Goal: Information Seeking & Learning: Check status

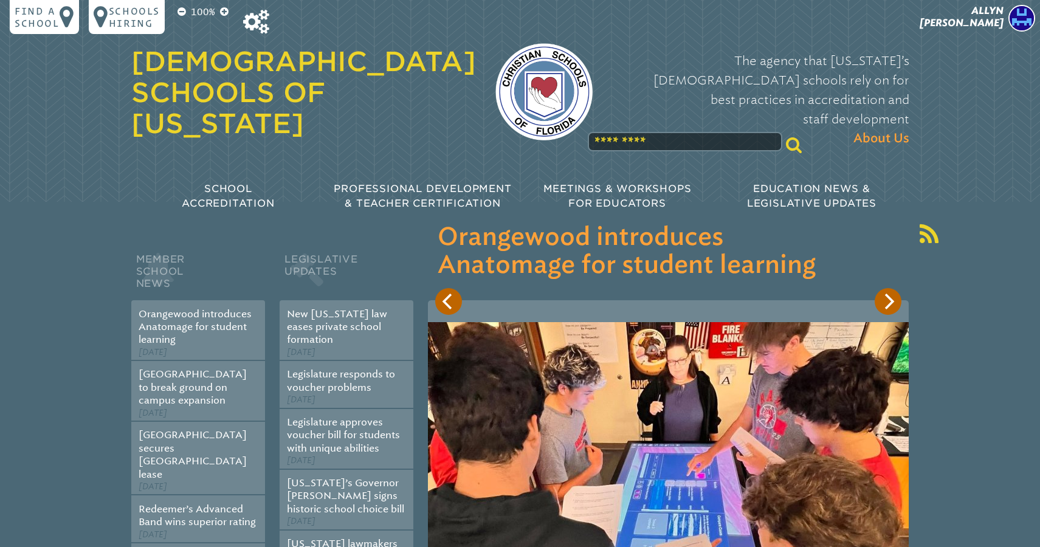
click at [974, 16] on span "[PERSON_NAME]" at bounding box center [962, 17] width 84 height 24
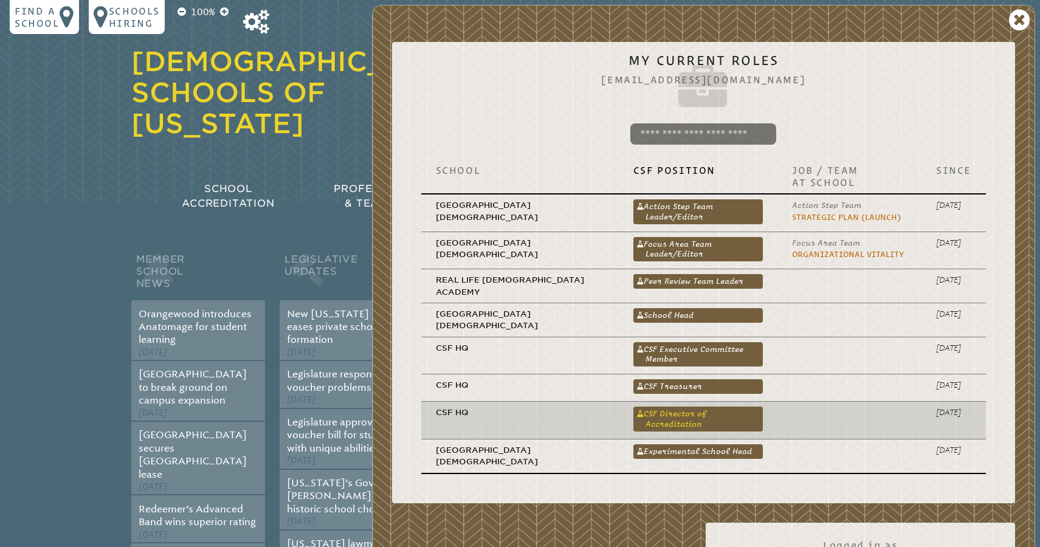
click at [678, 407] on link "CSF Director of Accreditation" at bounding box center [699, 419] width 130 height 24
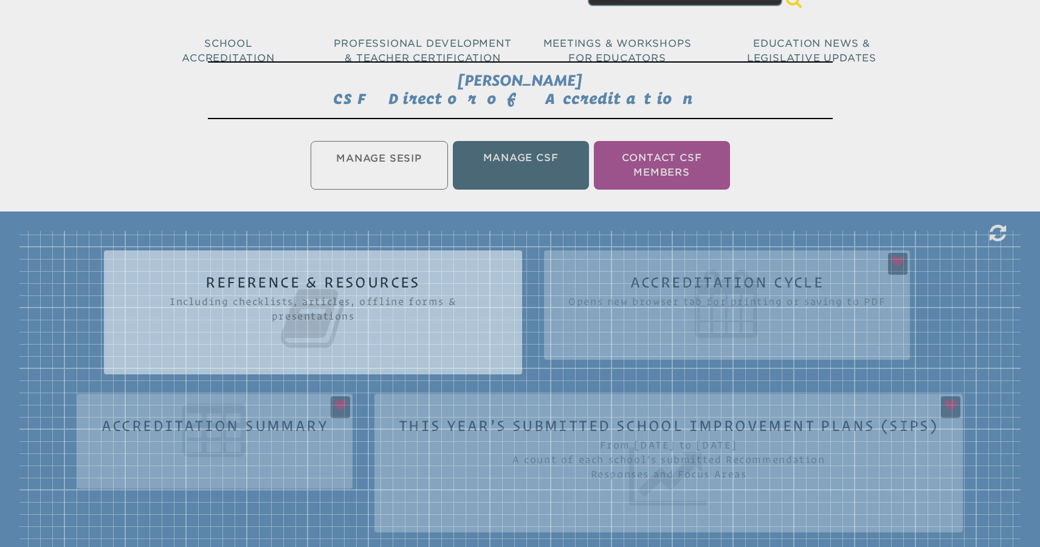
scroll to position [185, 0]
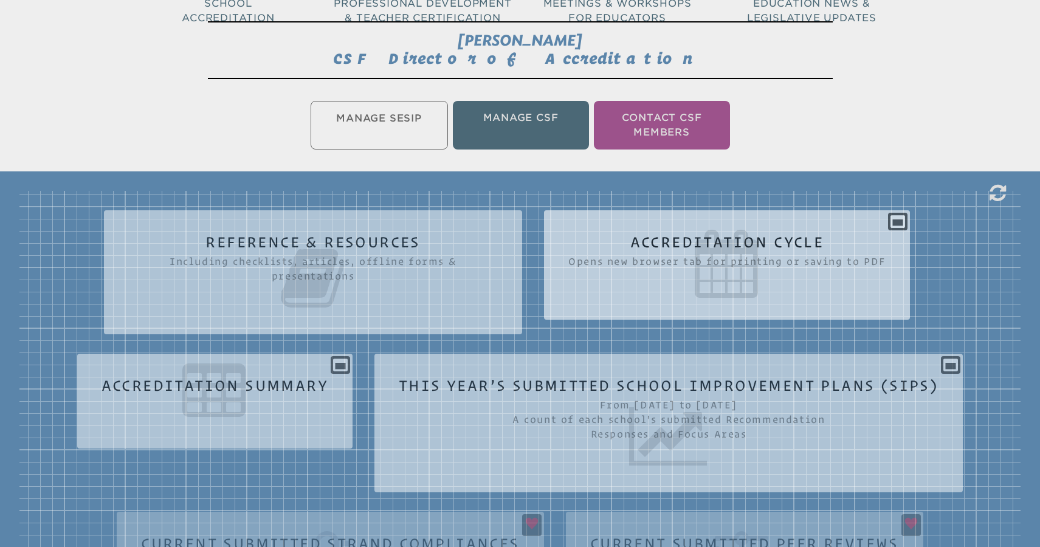
click at [878, 246] on icon at bounding box center [726, 264] width 317 height 68
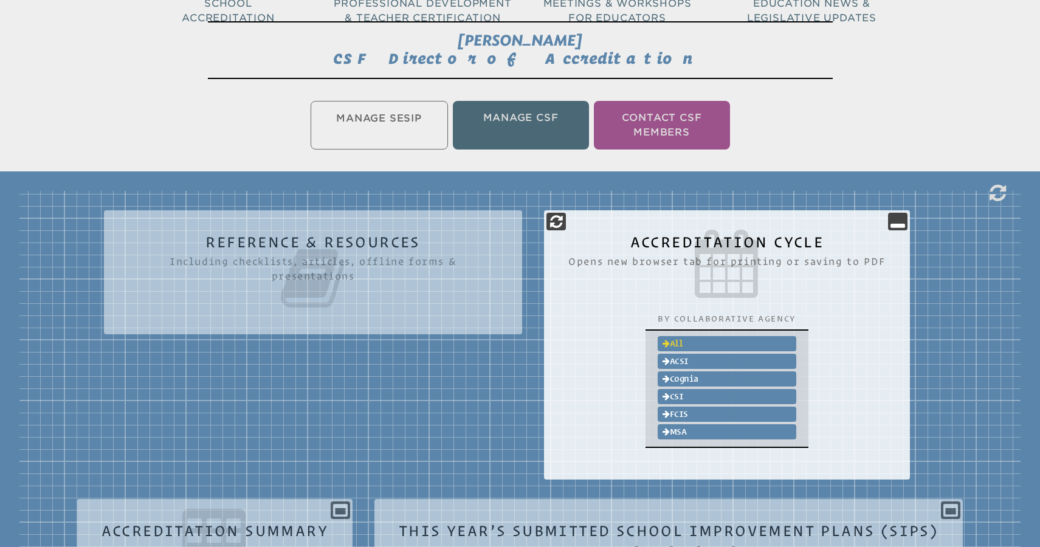
click at [680, 339] on link "All" at bounding box center [727, 343] width 139 height 15
click at [959, 240] on div "Reference & Resources Including checklists, articles, offline forms & presentat…" at bounding box center [519, 553] width 1001 height 724
click at [899, 226] on icon at bounding box center [898, 221] width 15 height 15
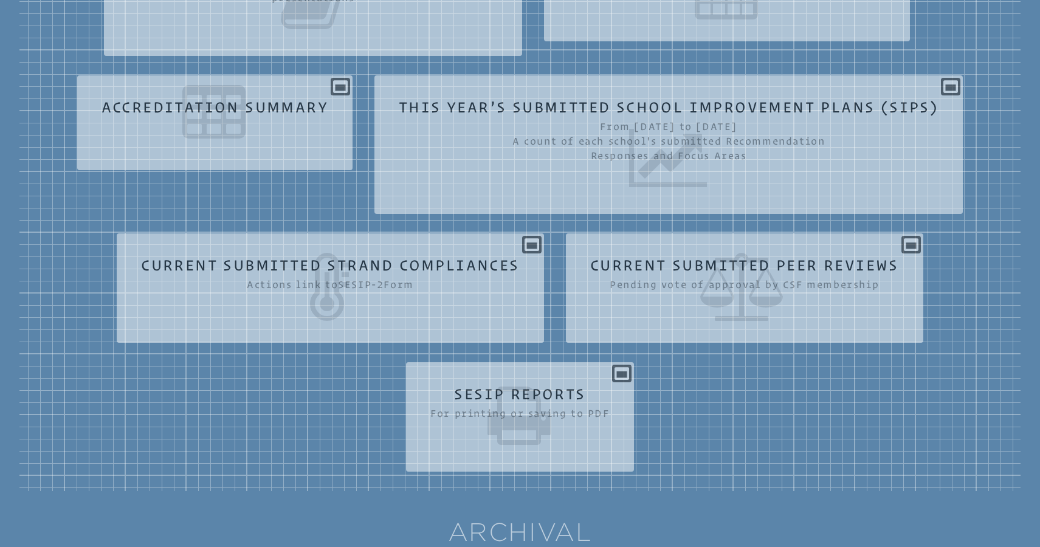
scroll to position [474, 0]
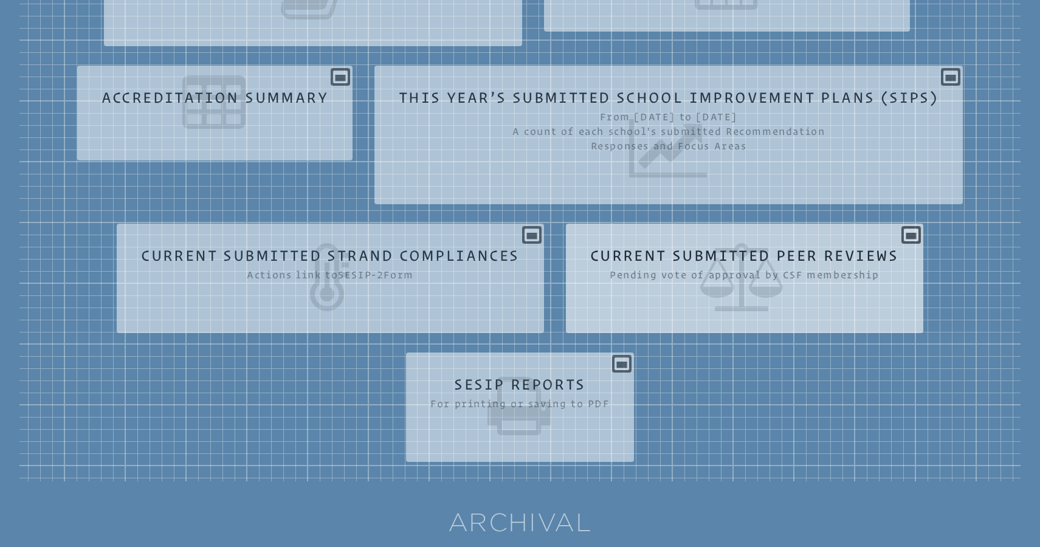
click at [919, 245] on div "Current Submitted Peer Reviews Pending vote of approval by CSF membership Schoo…" at bounding box center [745, 273] width 358 height 80
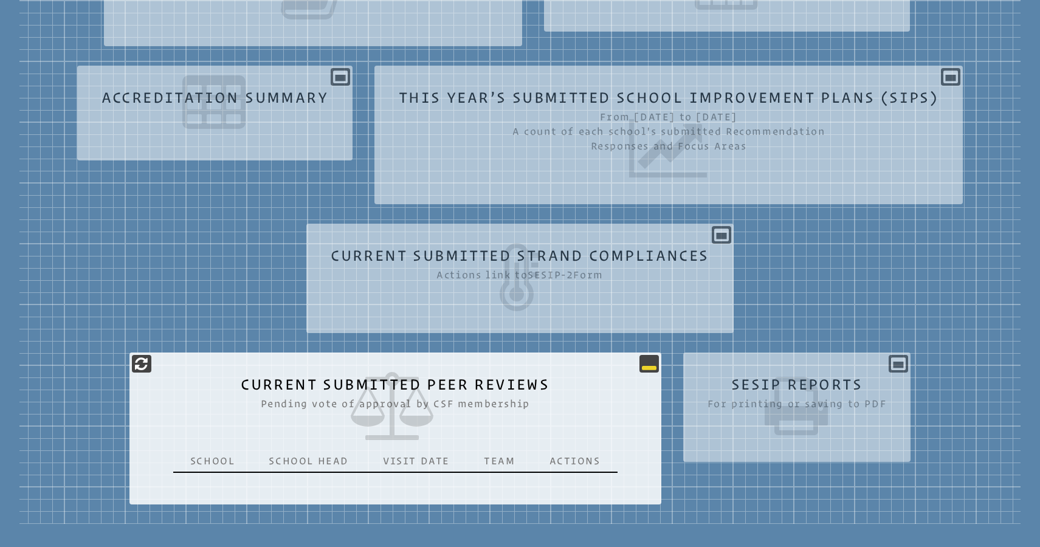
click at [642, 364] on icon at bounding box center [649, 363] width 15 height 15
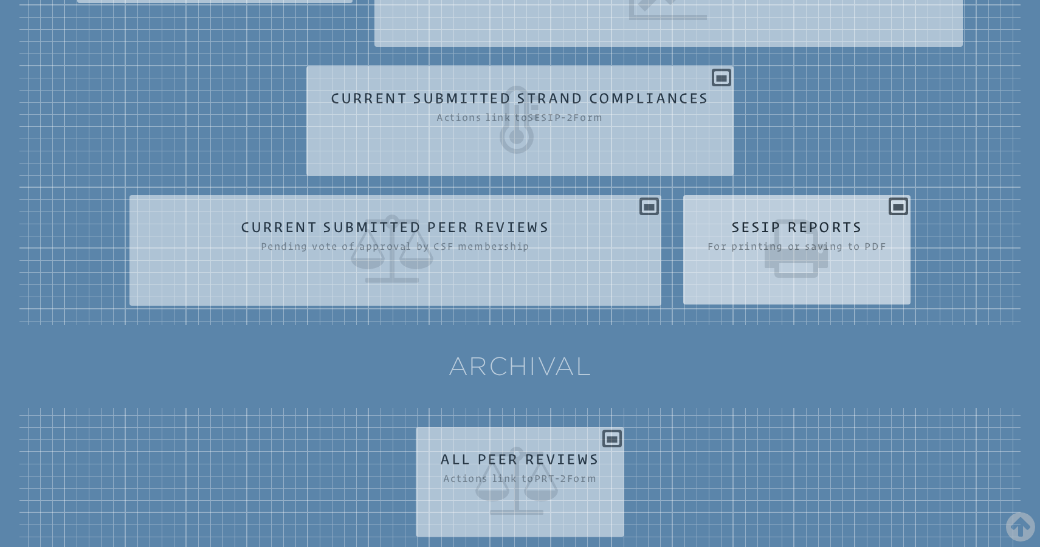
scroll to position [689, 0]
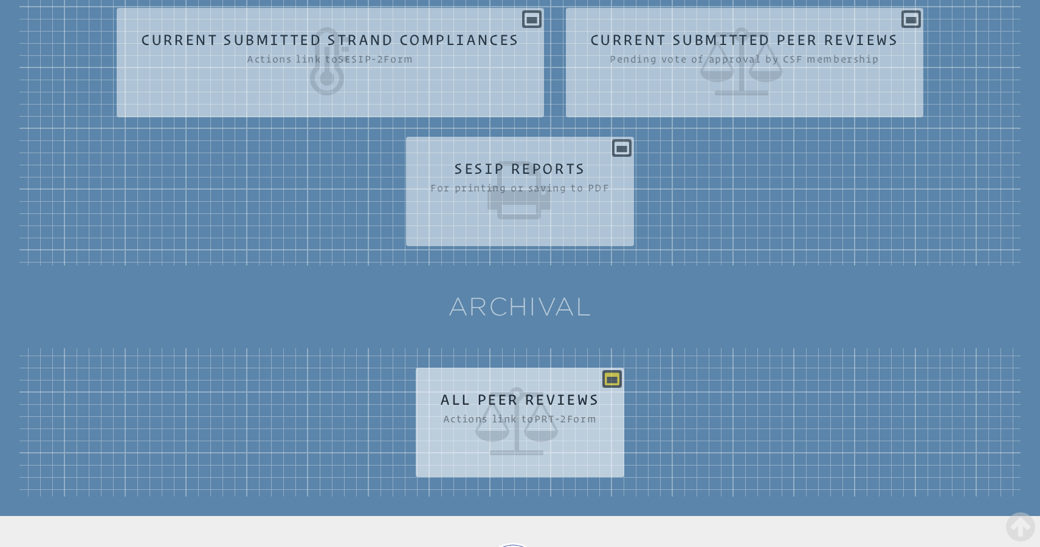
click at [621, 375] on p at bounding box center [612, 379] width 19 height 18
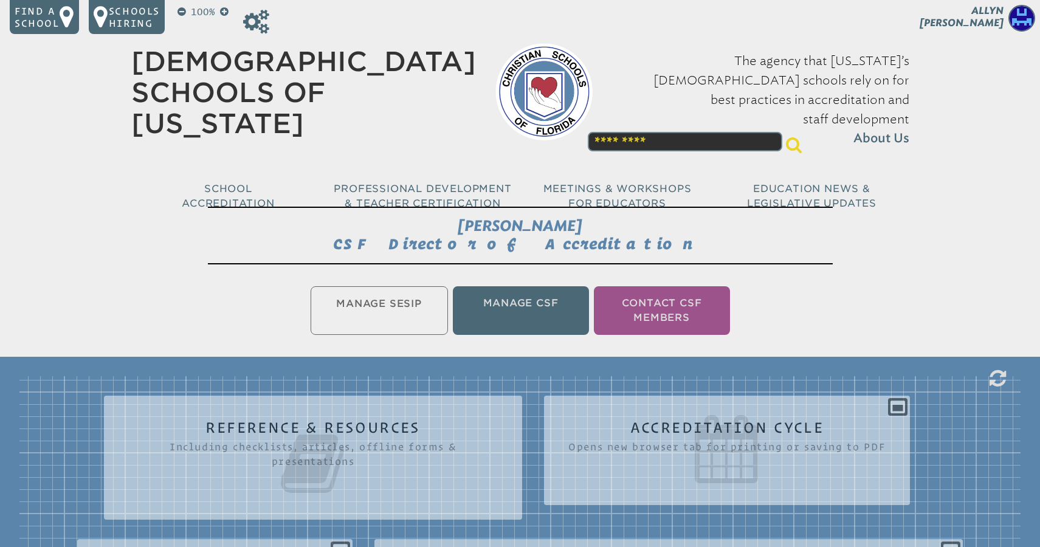
scroll to position [29, 0]
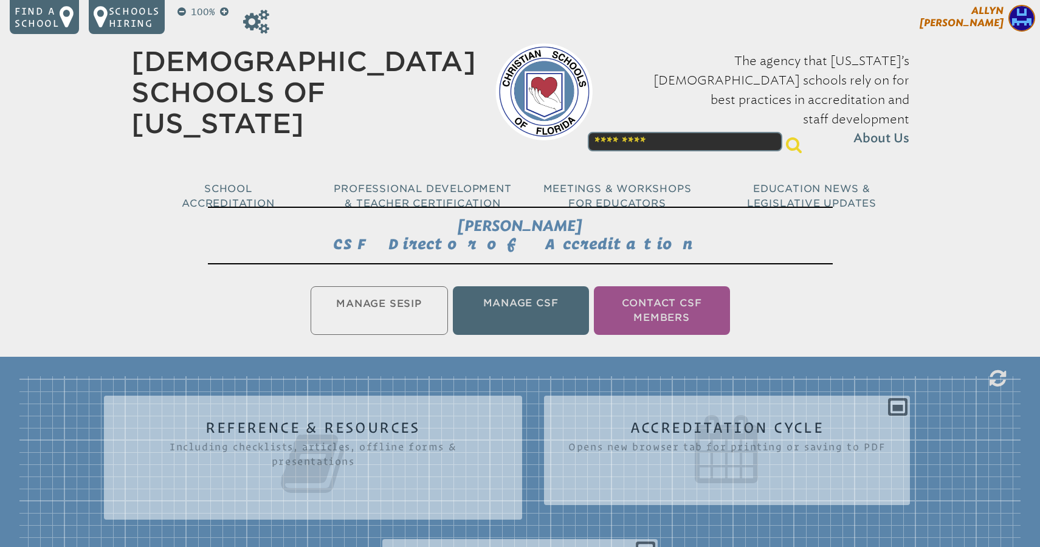
scroll to position [0, 0]
click at [260, 19] on icon at bounding box center [256, 22] width 26 height 24
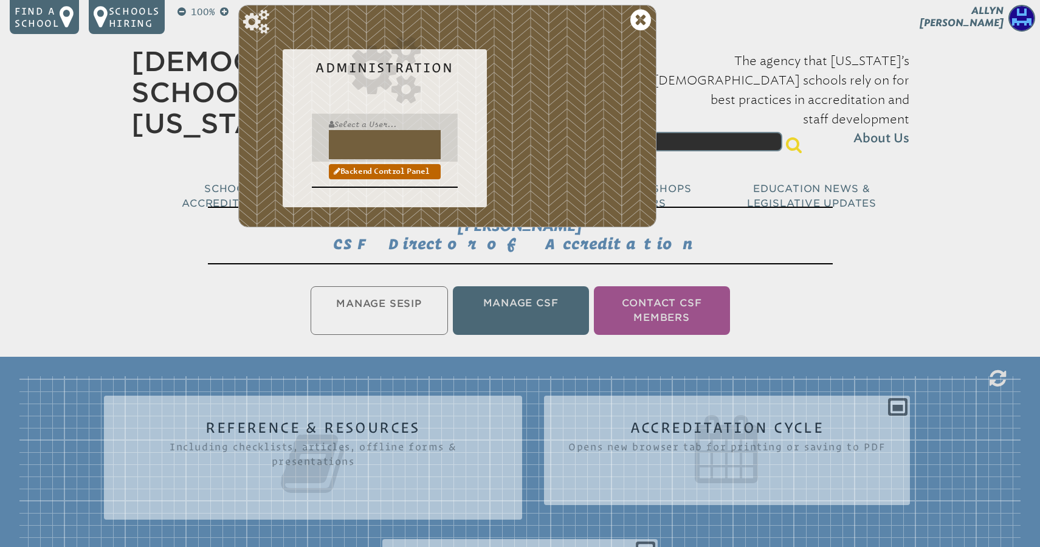
click at [345, 131] on input "text" at bounding box center [385, 144] width 112 height 29
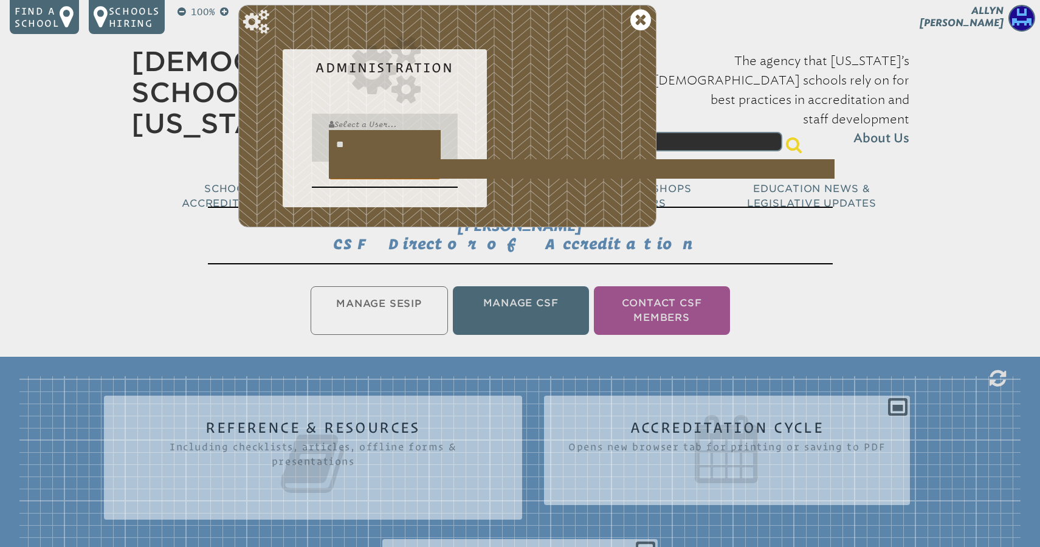
type input "*"
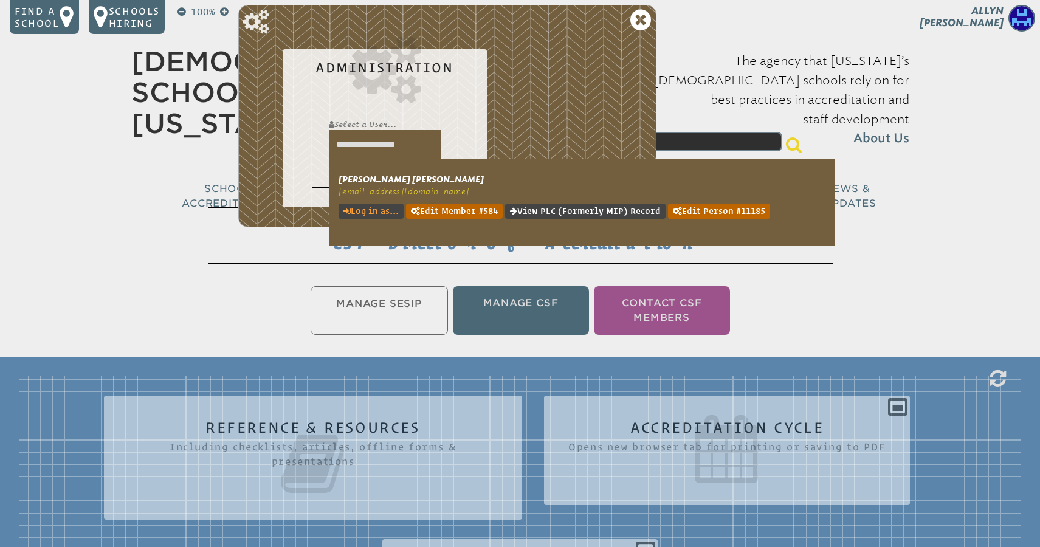
type input "**********"
click at [372, 212] on link "Log in as..." at bounding box center [371, 211] width 65 height 15
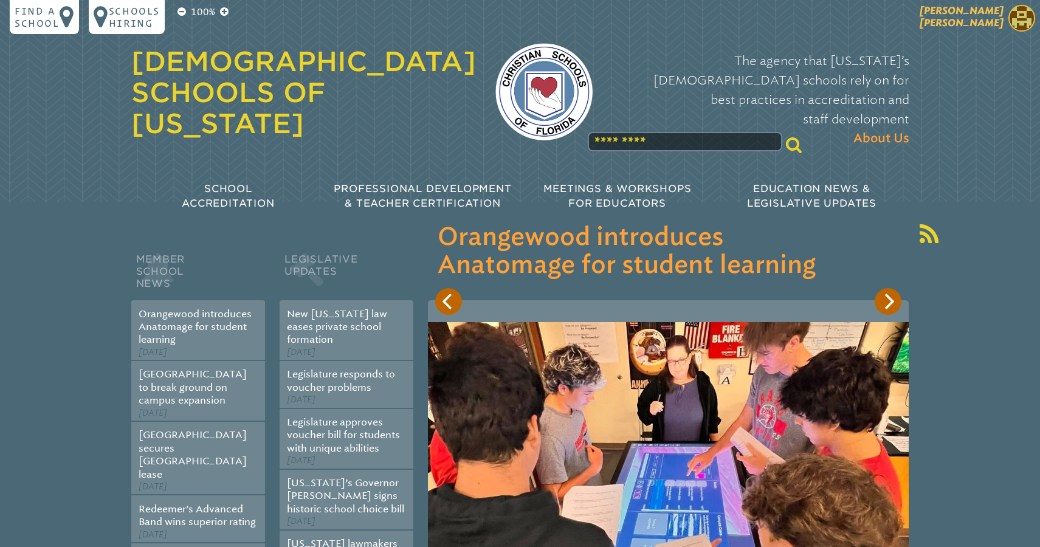
click at [980, 12] on span "[PERSON_NAME]" at bounding box center [962, 17] width 84 height 24
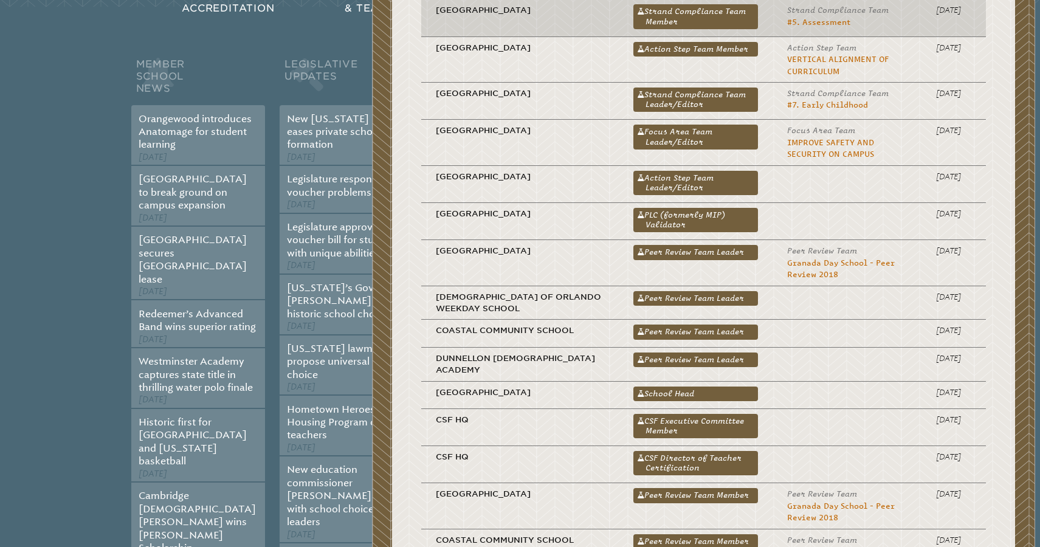
scroll to position [196, 0]
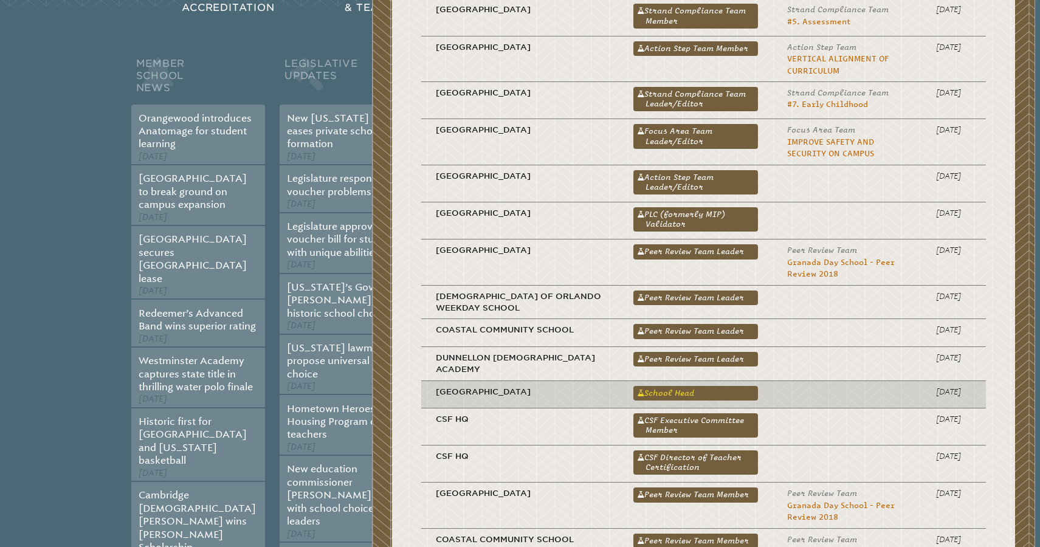
click at [700, 401] on link "School Head" at bounding box center [696, 393] width 125 height 15
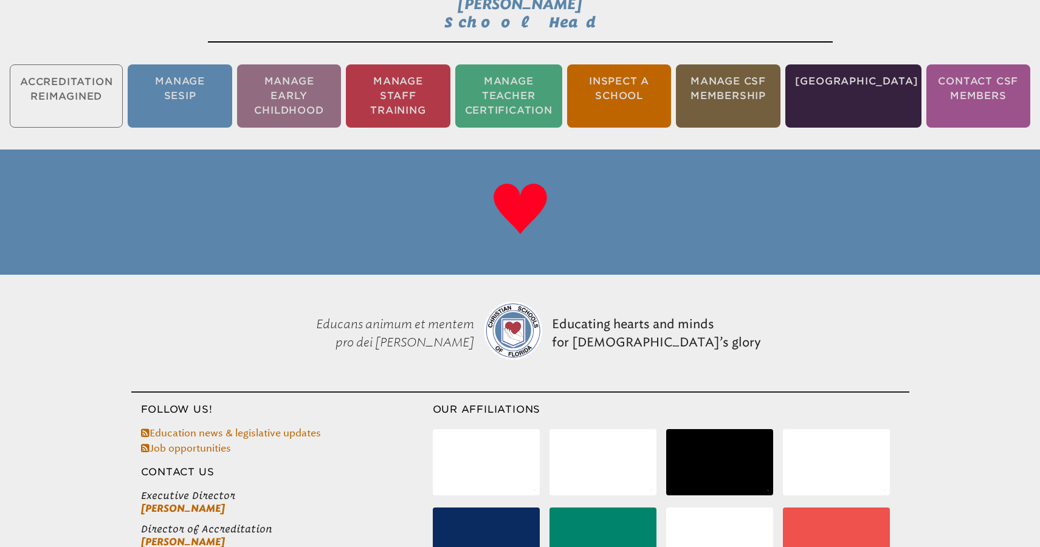
scroll to position [241, 0]
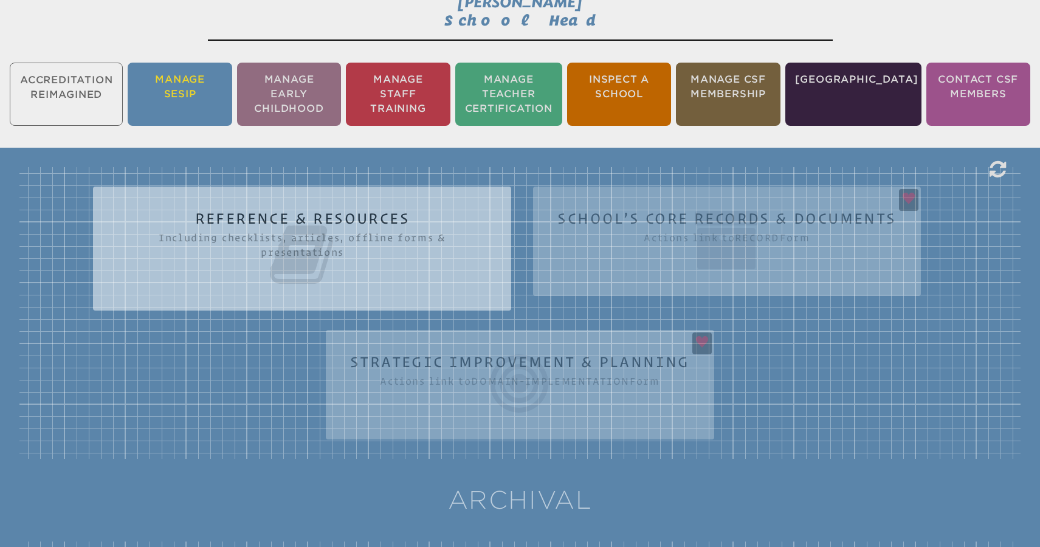
click at [202, 83] on li "Manage SESIP" at bounding box center [180, 94] width 104 height 63
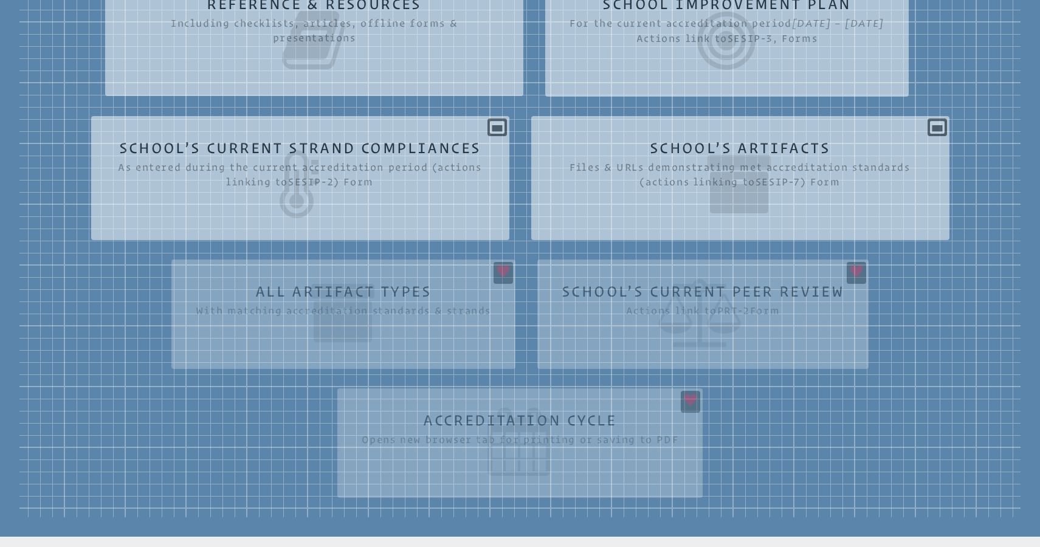
scroll to position [457, 0]
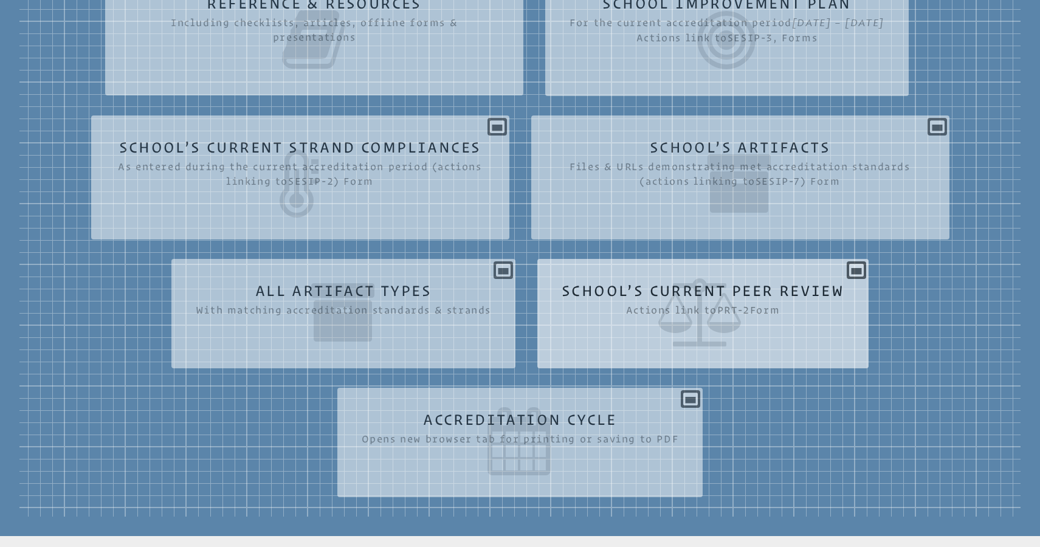
click at [819, 289] on icon at bounding box center [703, 312] width 283 height 68
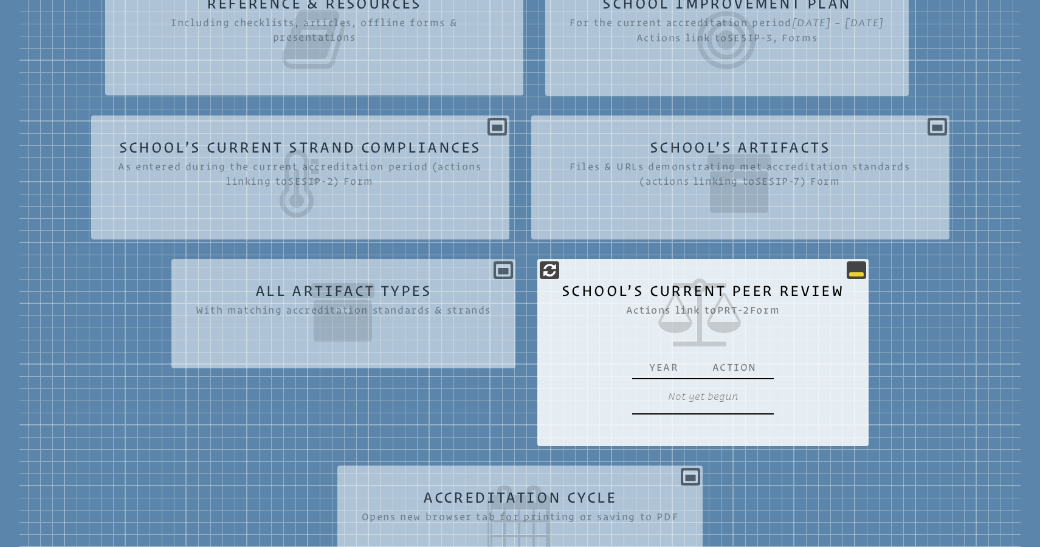
click at [852, 277] on p at bounding box center [856, 270] width 19 height 18
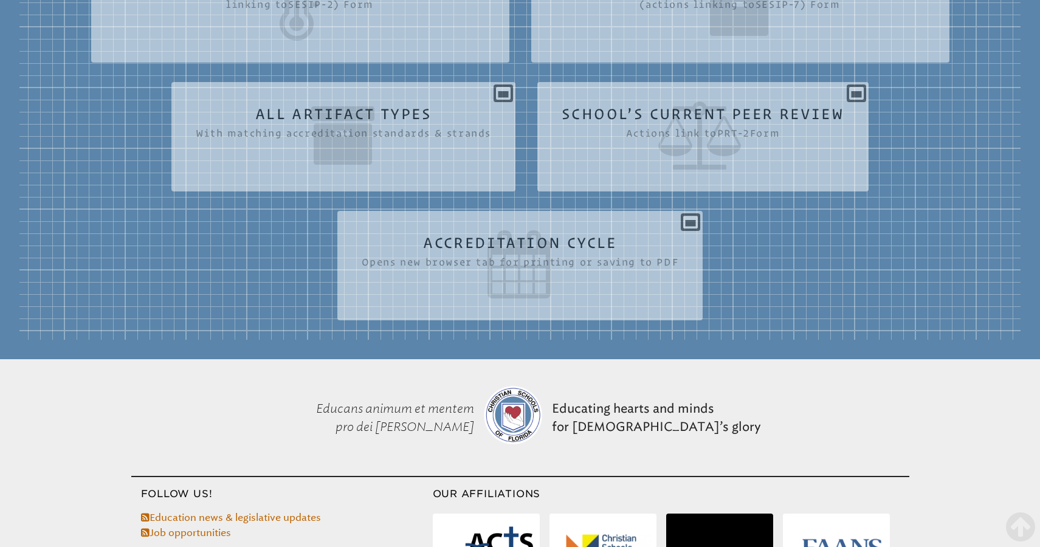
scroll to position [638, 0]
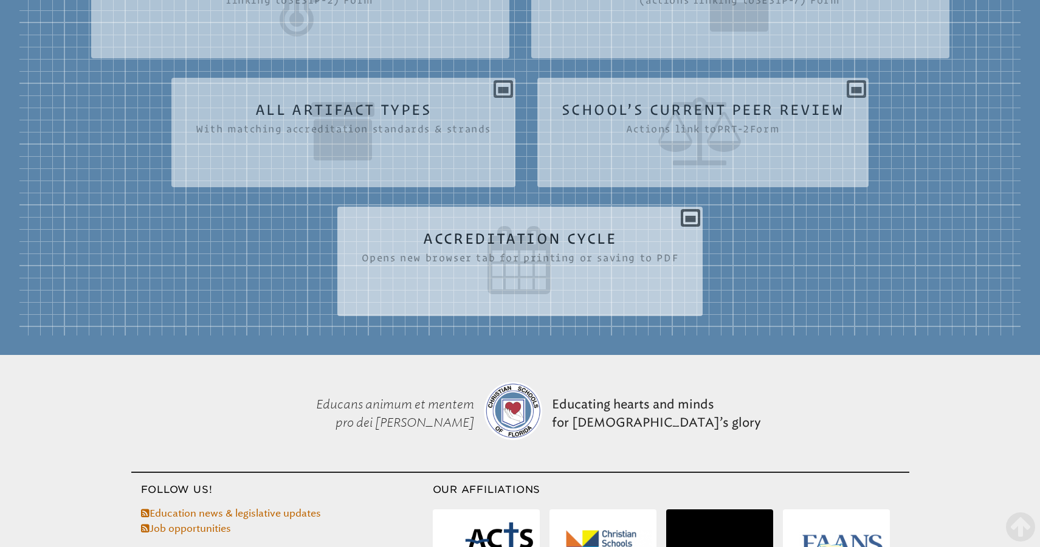
click at [539, 247] on icon at bounding box center [520, 260] width 317 height 68
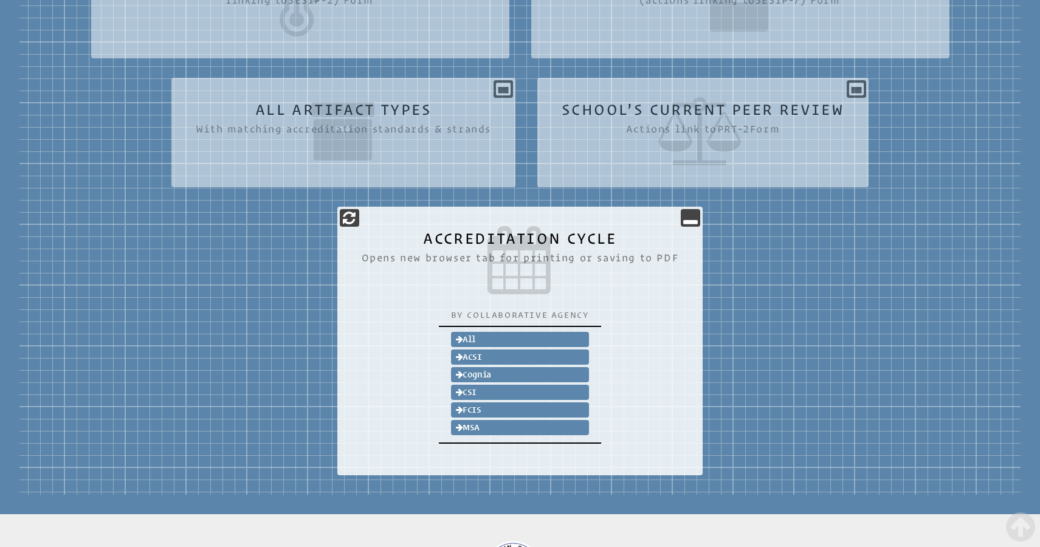
click at [539, 247] on icon at bounding box center [520, 260] width 317 height 68
click at [685, 221] on icon at bounding box center [690, 217] width 15 height 15
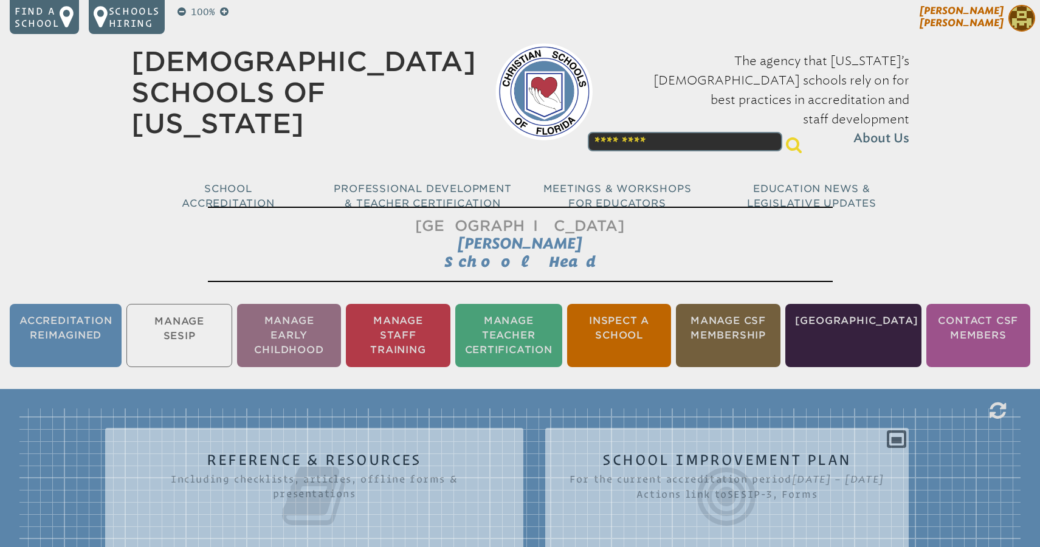
scroll to position [0, 0]
click at [989, 19] on span "[PERSON_NAME]" at bounding box center [962, 17] width 84 height 24
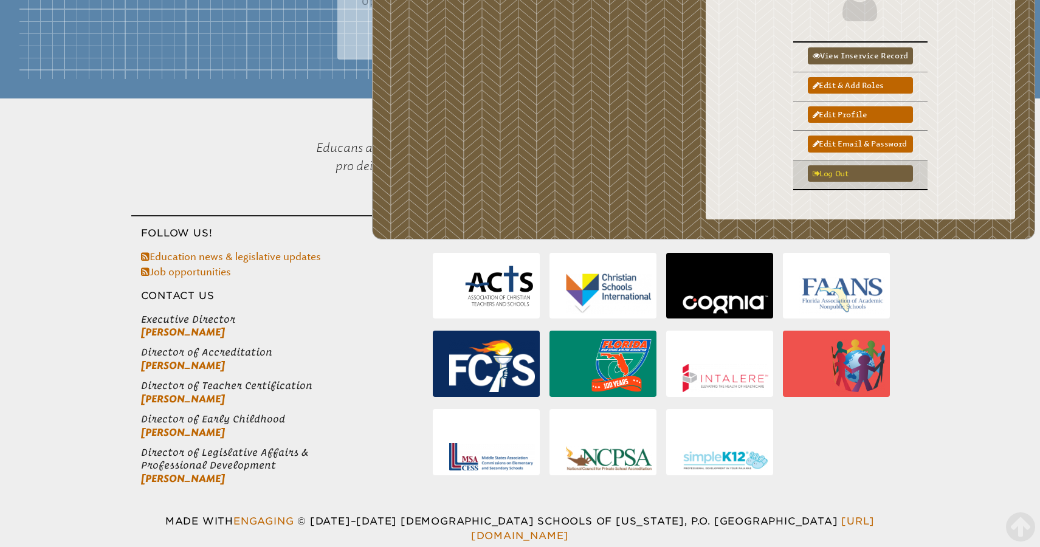
scroll to position [894, 0]
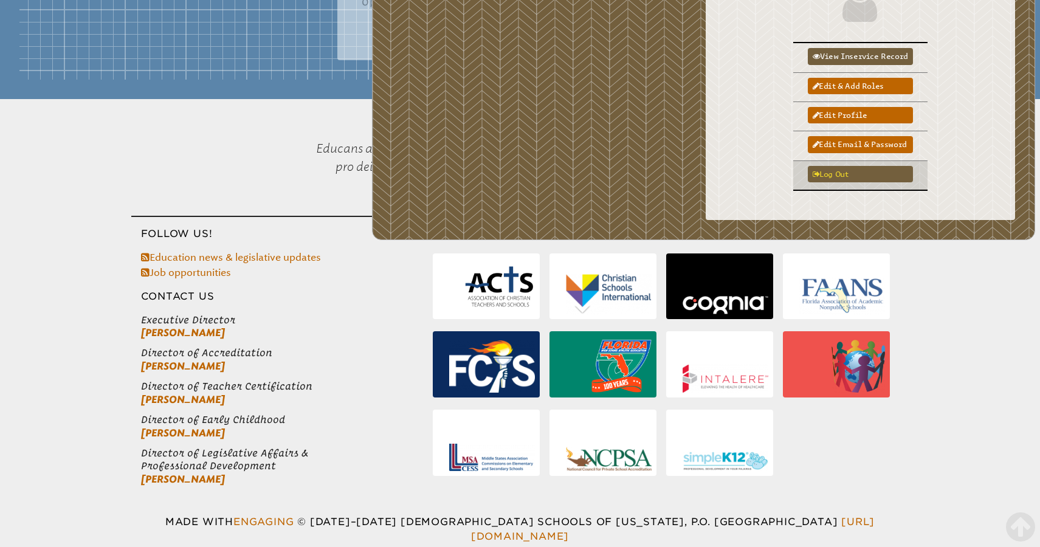
click at [863, 182] on link "Log out" at bounding box center [860, 174] width 105 height 16
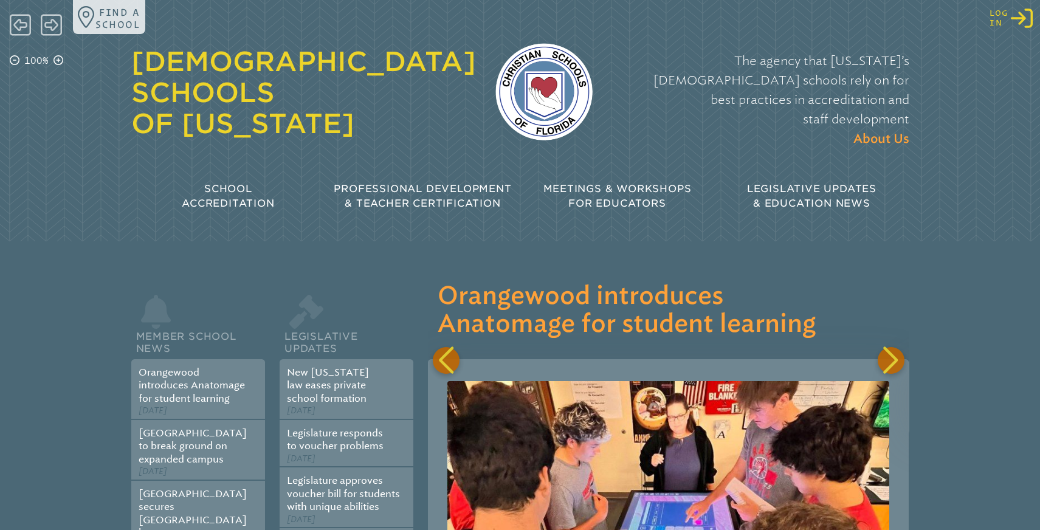
click at [1018, 22] on icon "Log in or Create Account" at bounding box center [1022, 18] width 22 height 22
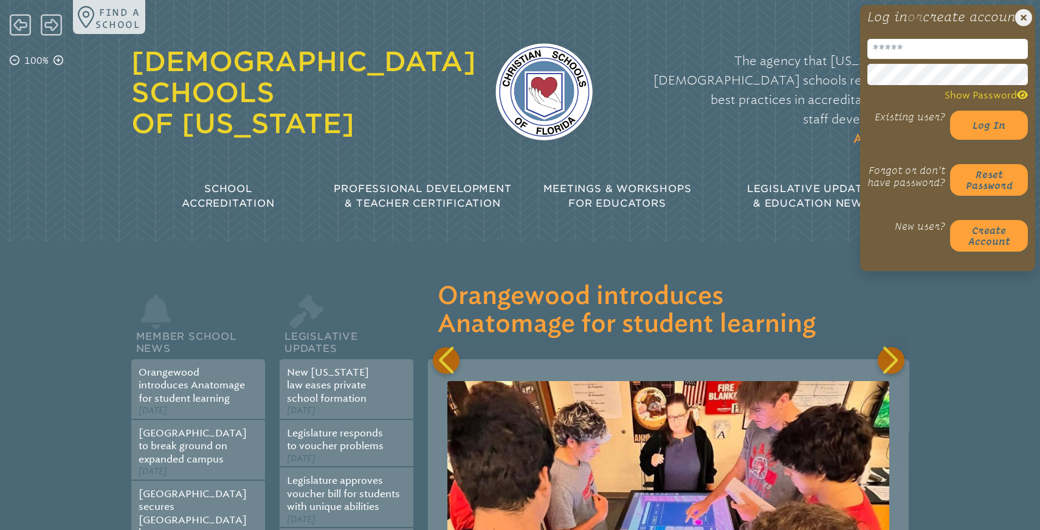
click at [907, 59] on input "email" at bounding box center [948, 49] width 161 height 20
type input "*********"
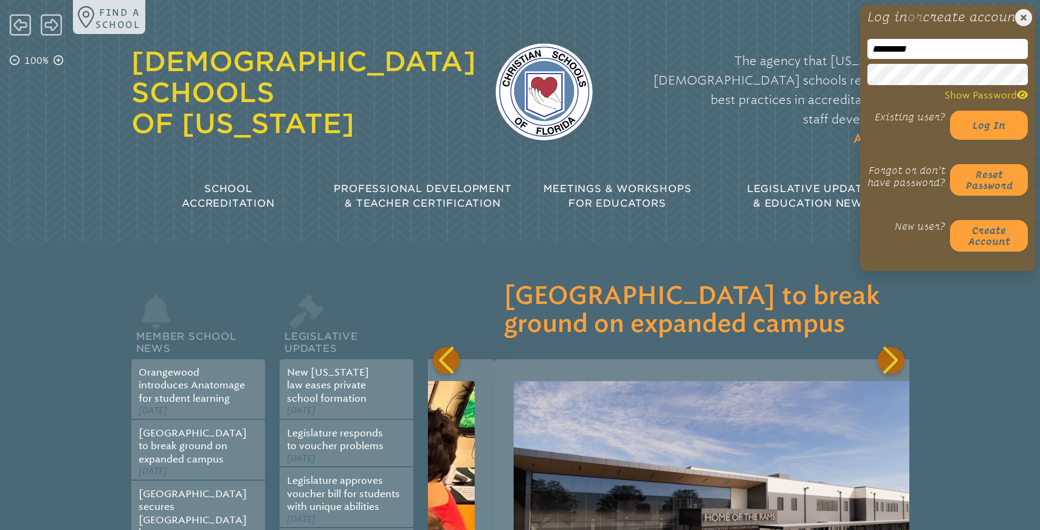
scroll to position [0, 481]
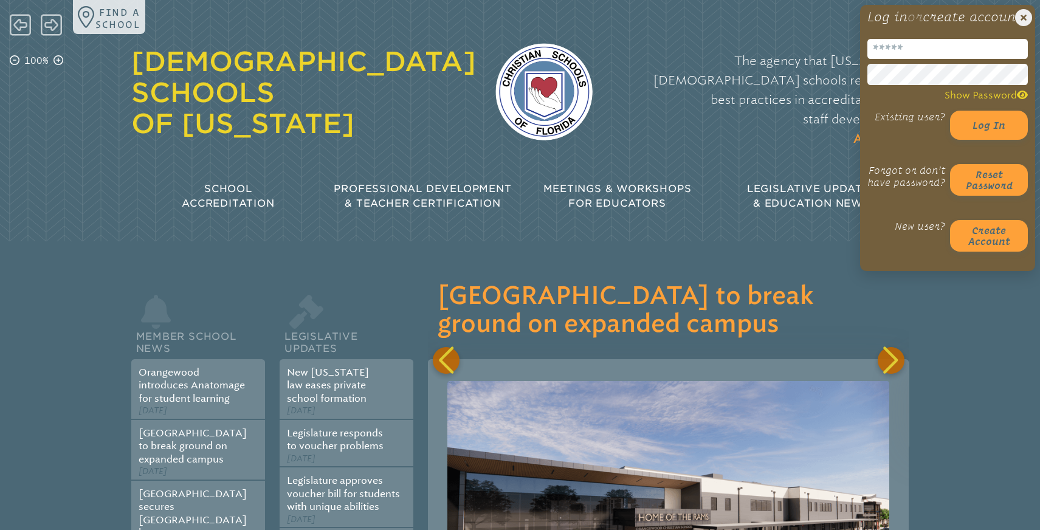
type input "**********"
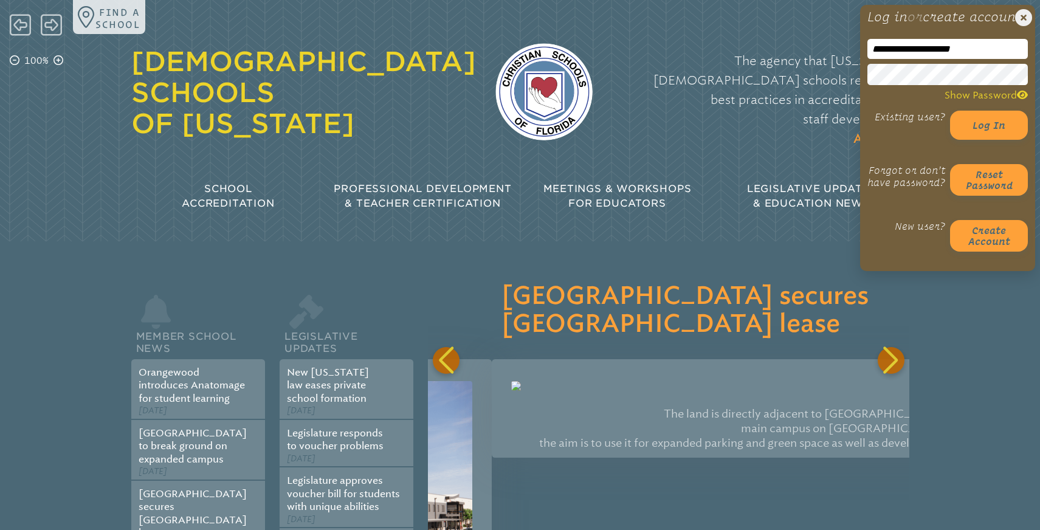
scroll to position [0, 962]
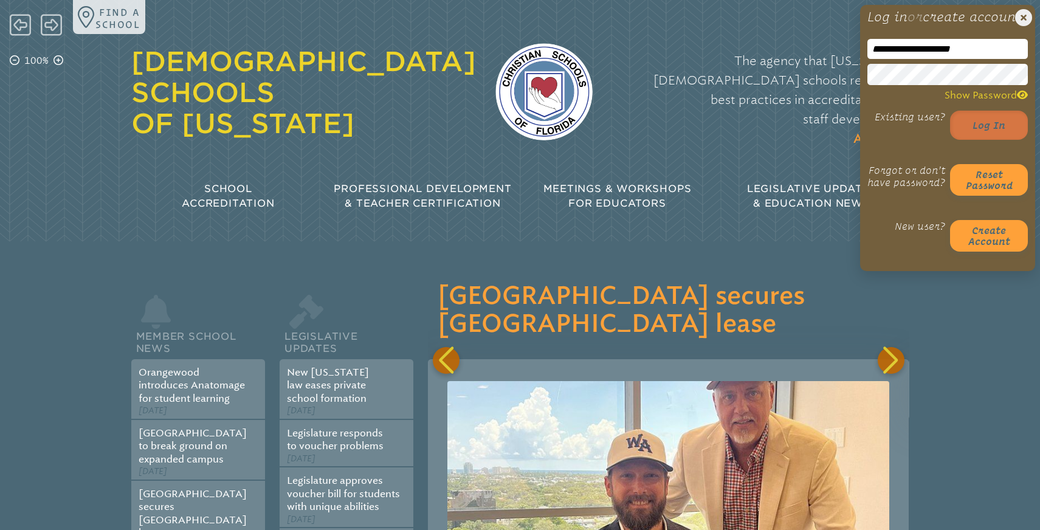
click at [984, 137] on button "Log in" at bounding box center [989, 125] width 78 height 29
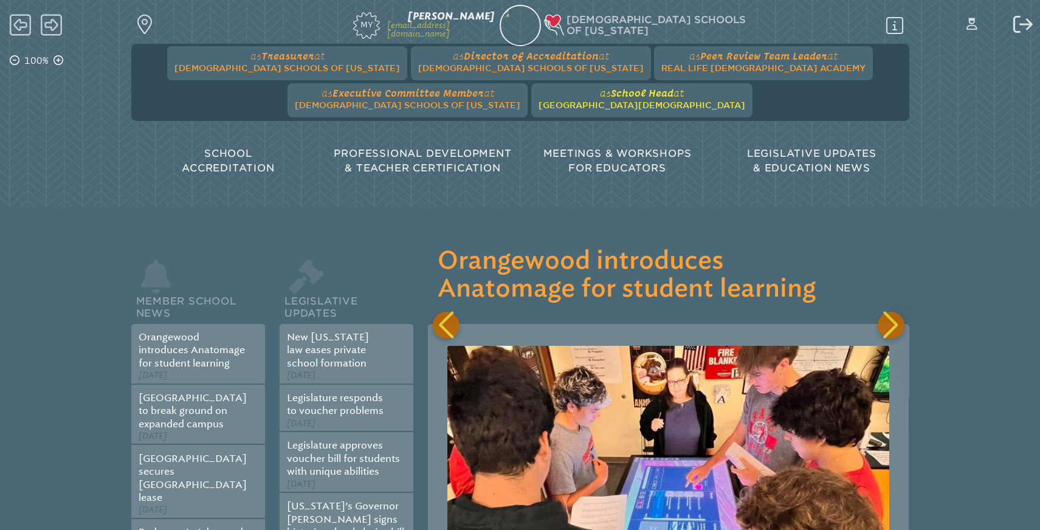
click at [539, 106] on span "[GEOGRAPHIC_DATA][DEMOGRAPHIC_DATA]" at bounding box center [642, 105] width 207 height 10
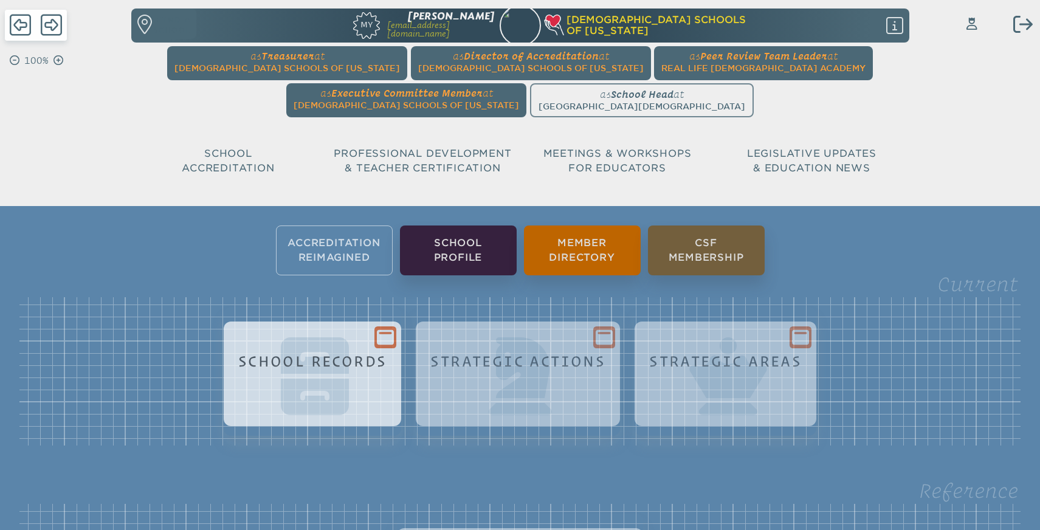
click at [333, 350] on div "School Records" at bounding box center [312, 385] width 159 height 78
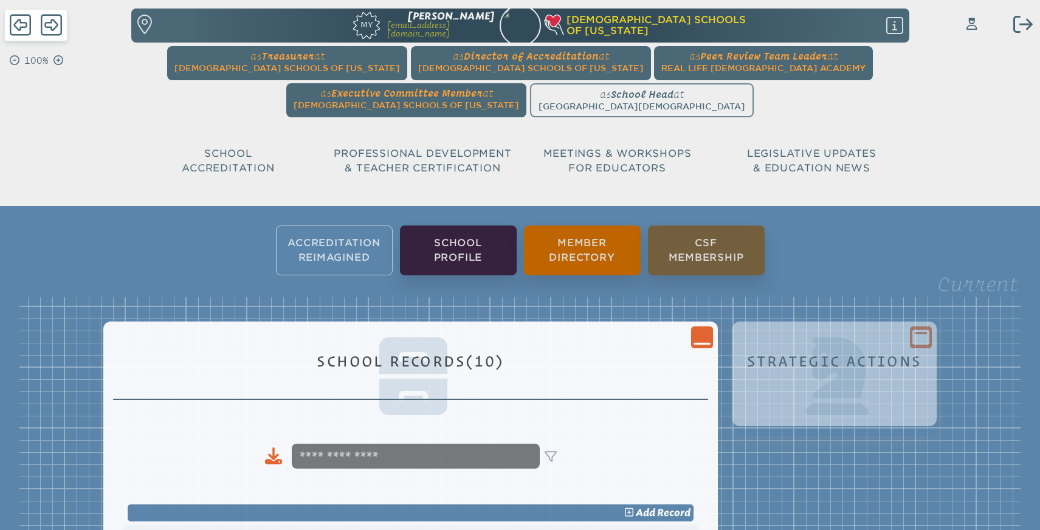
click at [703, 337] on icon "Close Console" at bounding box center [702, 337] width 17 height 17
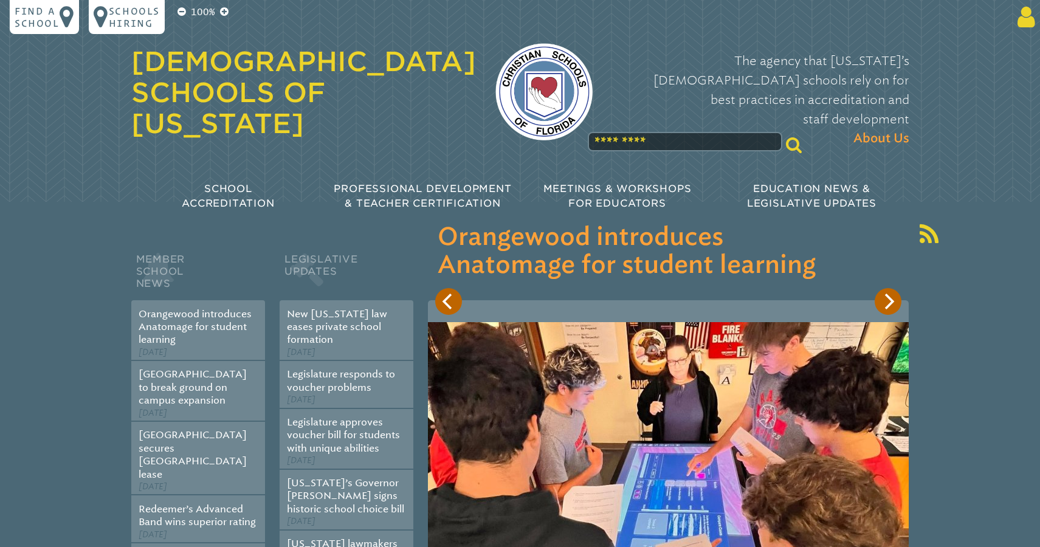
type input "**********"
click at [907, 254] on input "******" at bounding box center [907, 268] width 97 height 29
type input "**********"
click at [987, 15] on span "[PERSON_NAME]" at bounding box center [962, 17] width 84 height 24
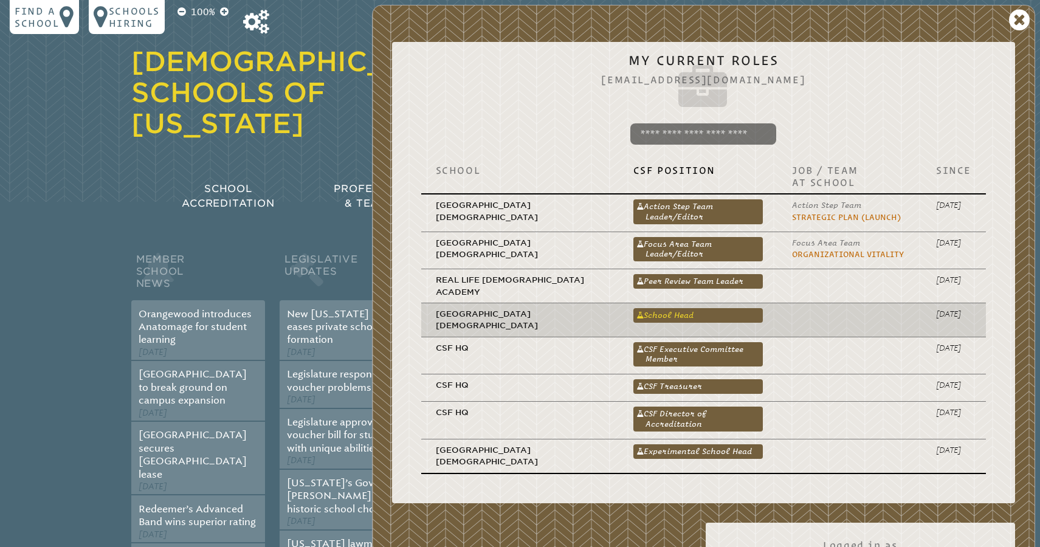
click at [667, 308] on link "School Head" at bounding box center [699, 315] width 130 height 15
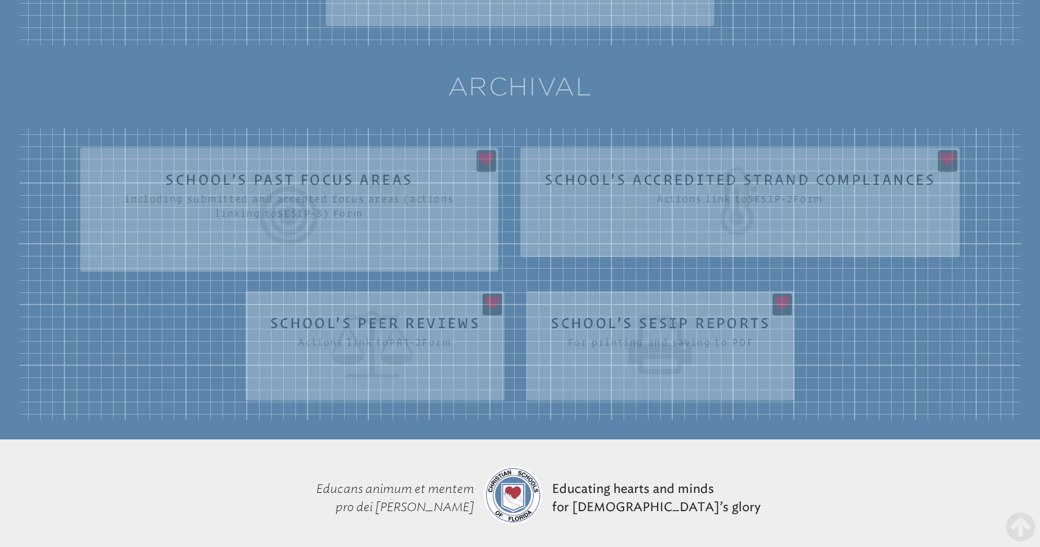
scroll to position [656, 0]
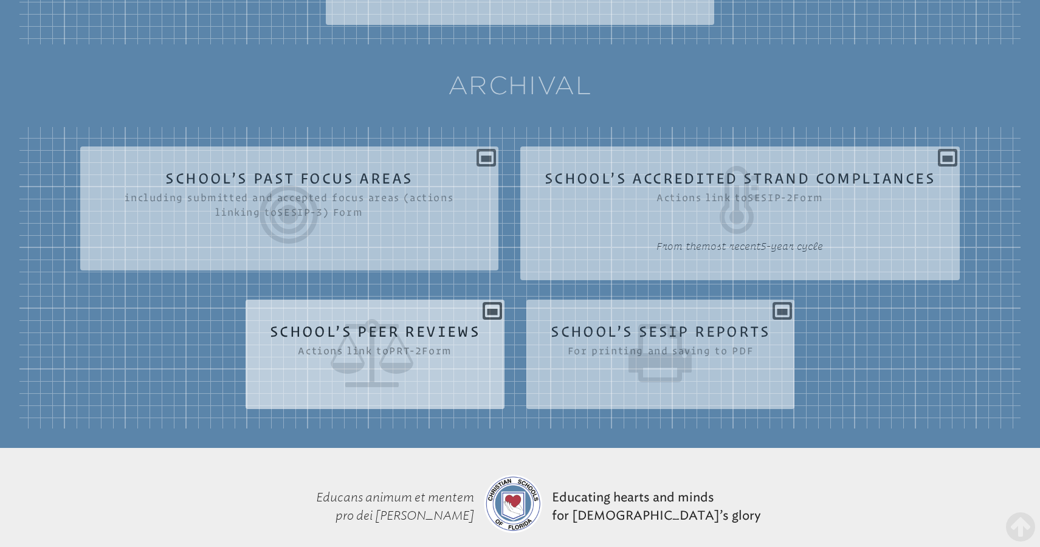
click at [482, 307] on section "prt-2 School’s Peer Reviews Actions link to prt-2 Form View Peer Review 2025 Vi…" at bounding box center [375, 354] width 259 height 109
click at [446, 330] on icon at bounding box center [375, 353] width 210 height 68
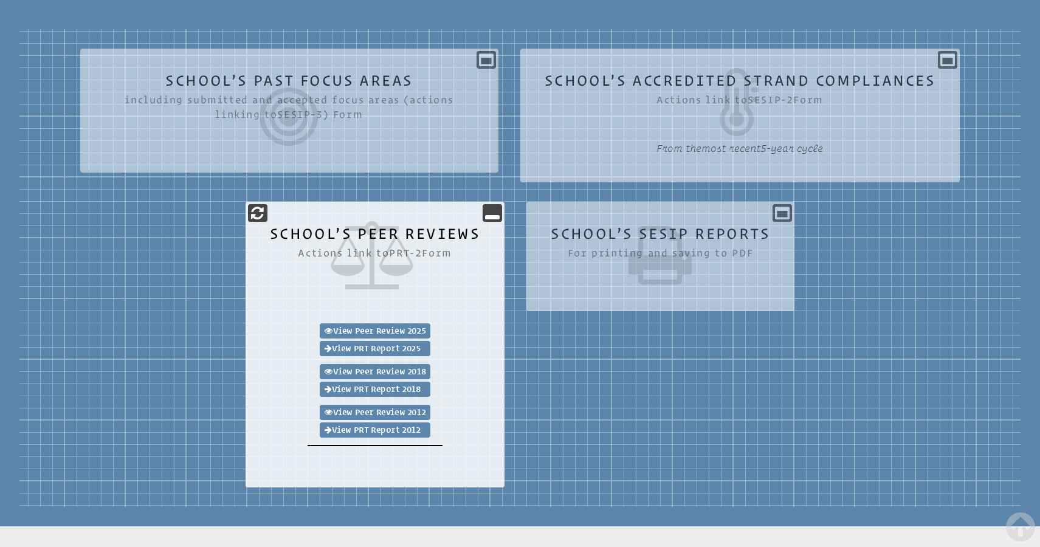
scroll to position [766, 0]
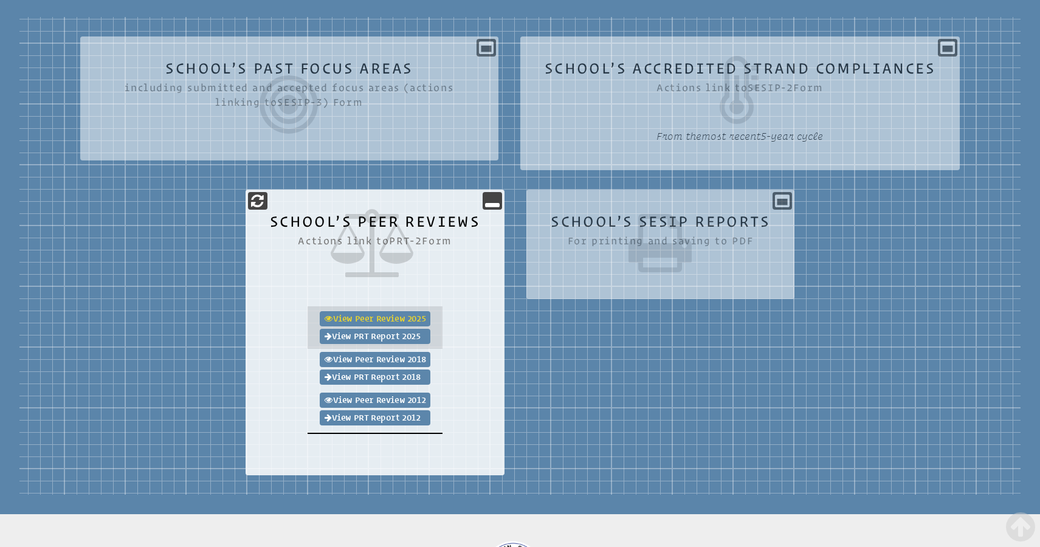
click at [379, 317] on link "View Peer Review 2025" at bounding box center [375, 318] width 111 height 15
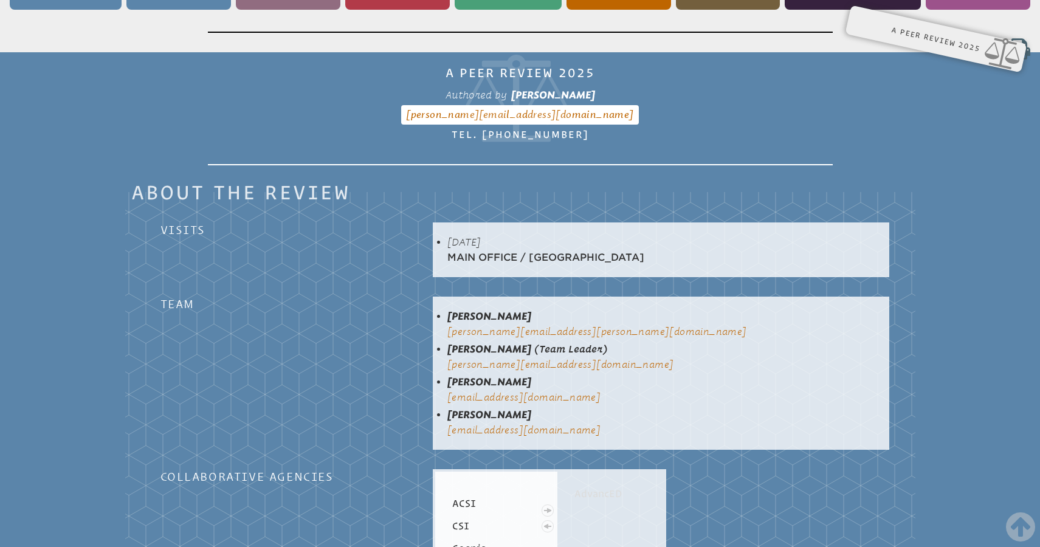
scroll to position [202, 0]
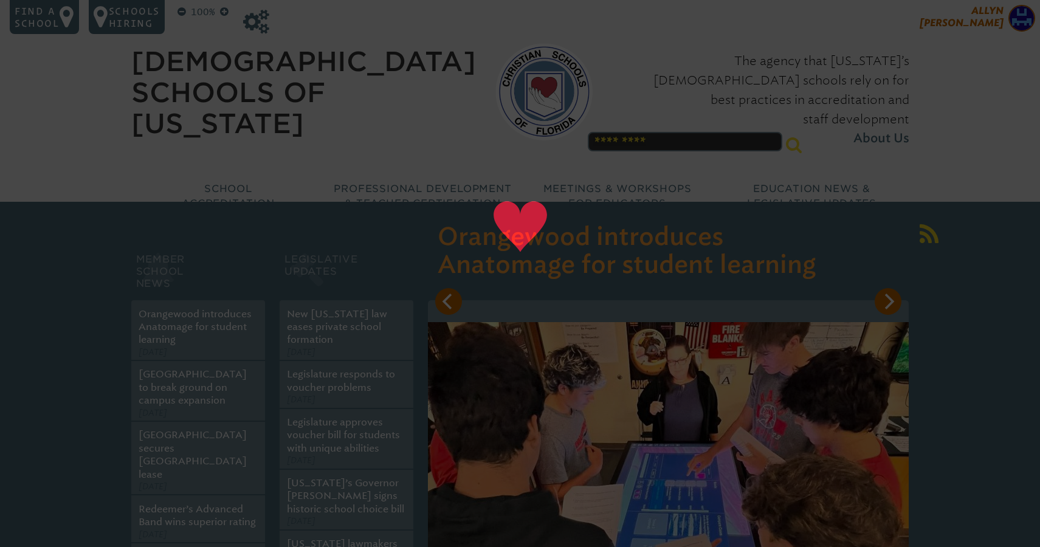
click at [981, 16] on span "[PERSON_NAME]" at bounding box center [962, 17] width 84 height 24
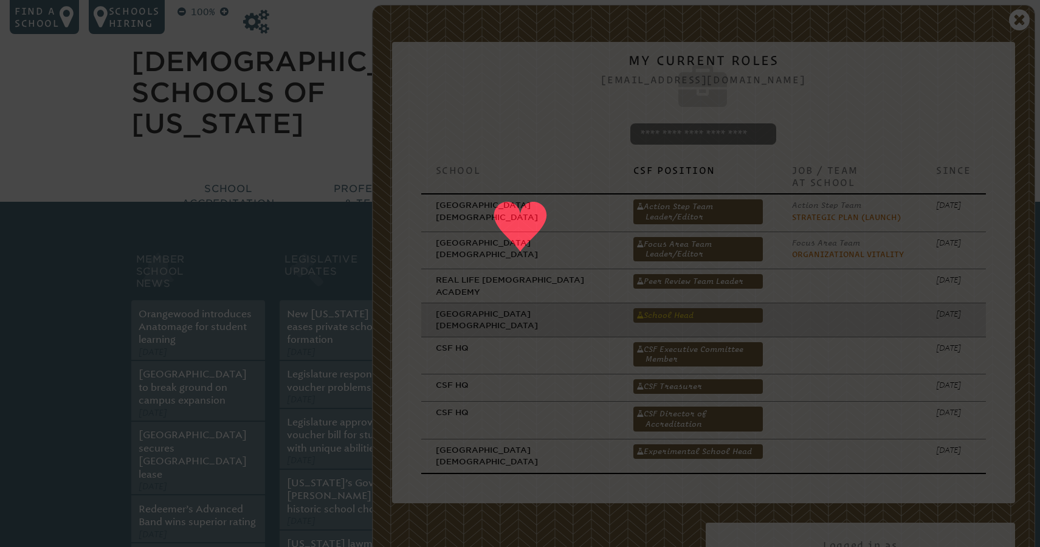
click at [646, 308] on link "School Head" at bounding box center [699, 315] width 130 height 15
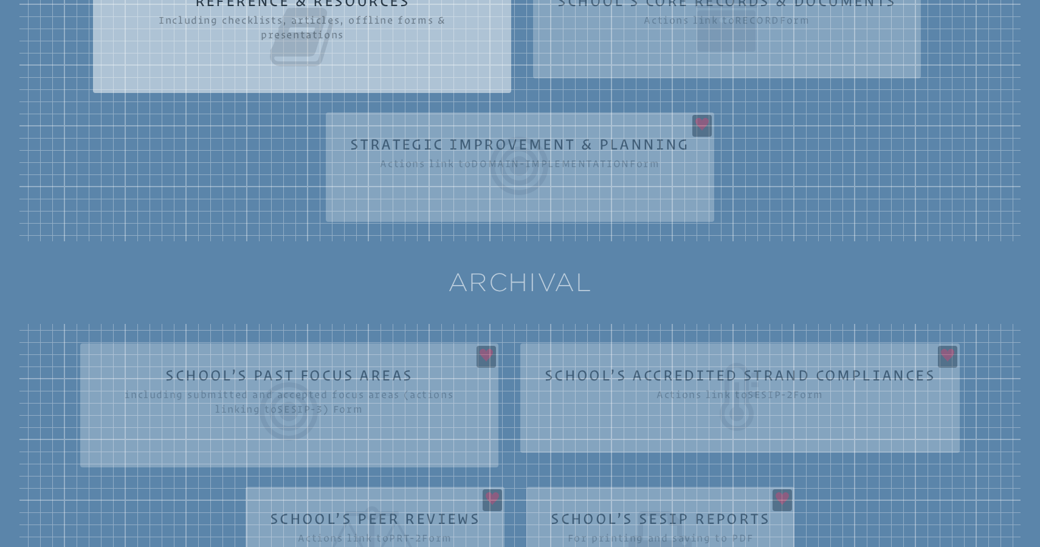
scroll to position [561, 0]
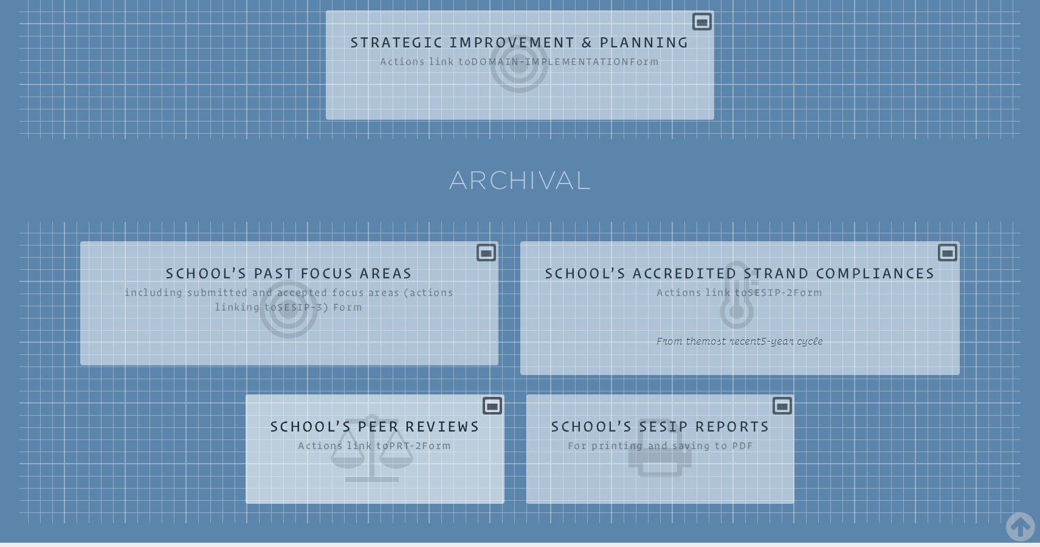
click at [476, 408] on div "School’s Peer Reviews Actions link to prt-2 Form View Peer Review 2025 View PRT…" at bounding box center [375, 444] width 259 height 80
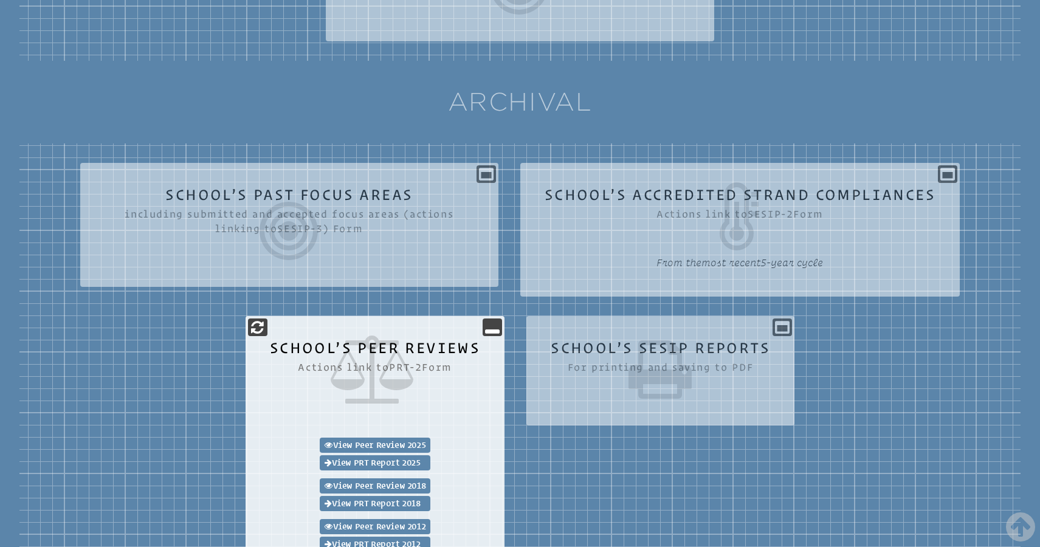
scroll to position [661, 0]
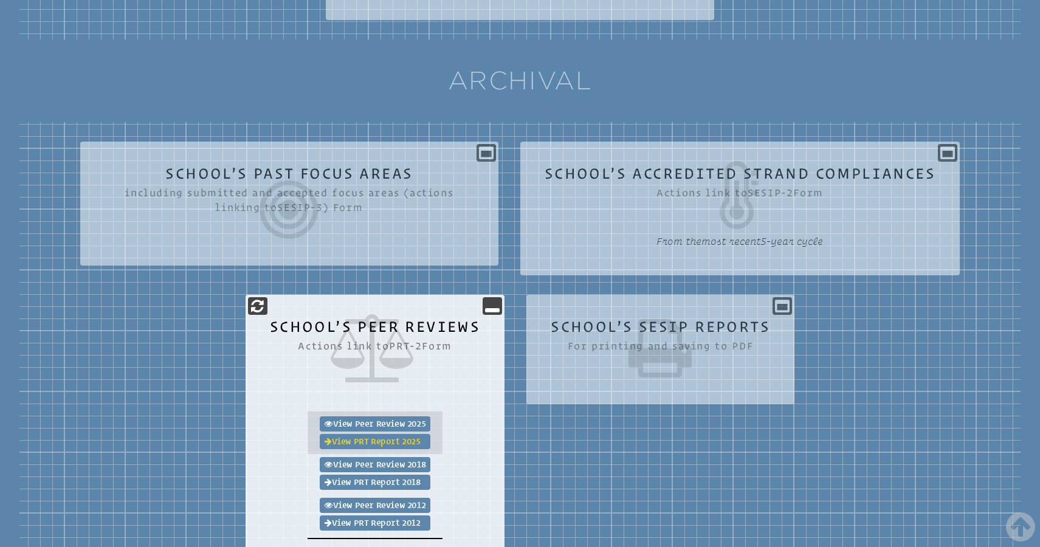
click at [367, 443] on link "View PRT Report 2025" at bounding box center [375, 441] width 111 height 15
click at [382, 440] on link "View PRT Report 2025" at bounding box center [375, 441] width 111 height 15
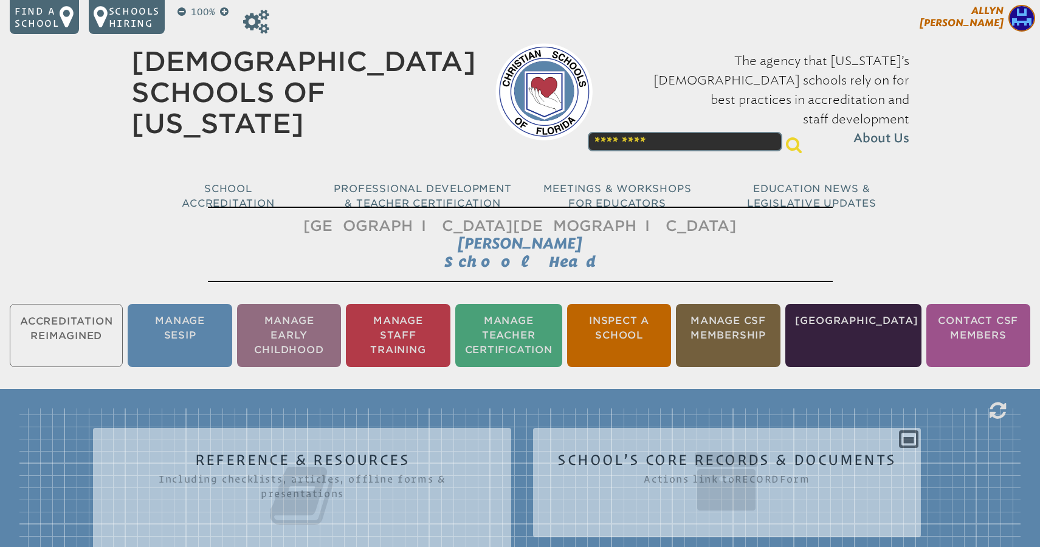
scroll to position [0, 0]
click at [992, 27] on span "[PERSON_NAME]" at bounding box center [962, 17] width 84 height 24
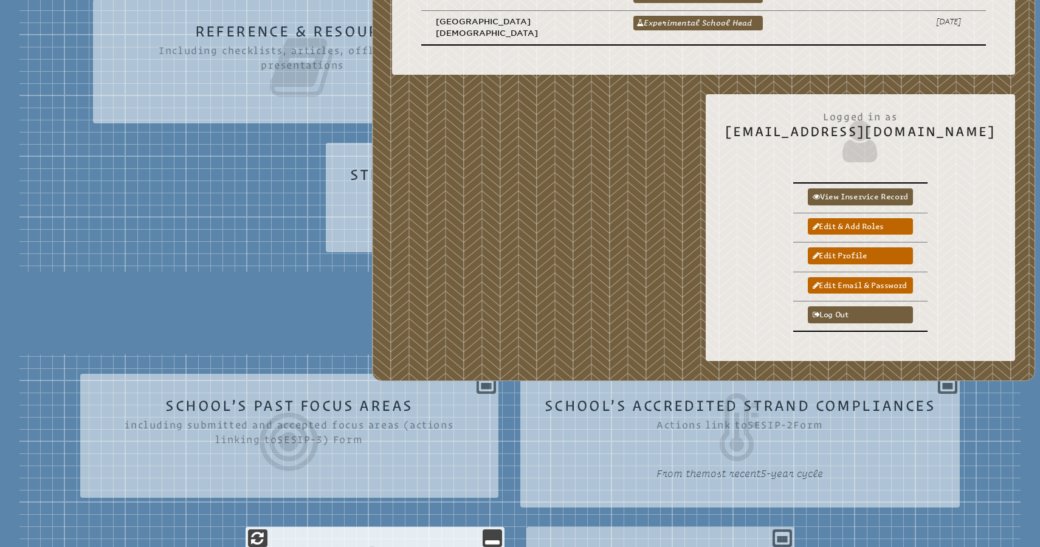
scroll to position [447, 0]
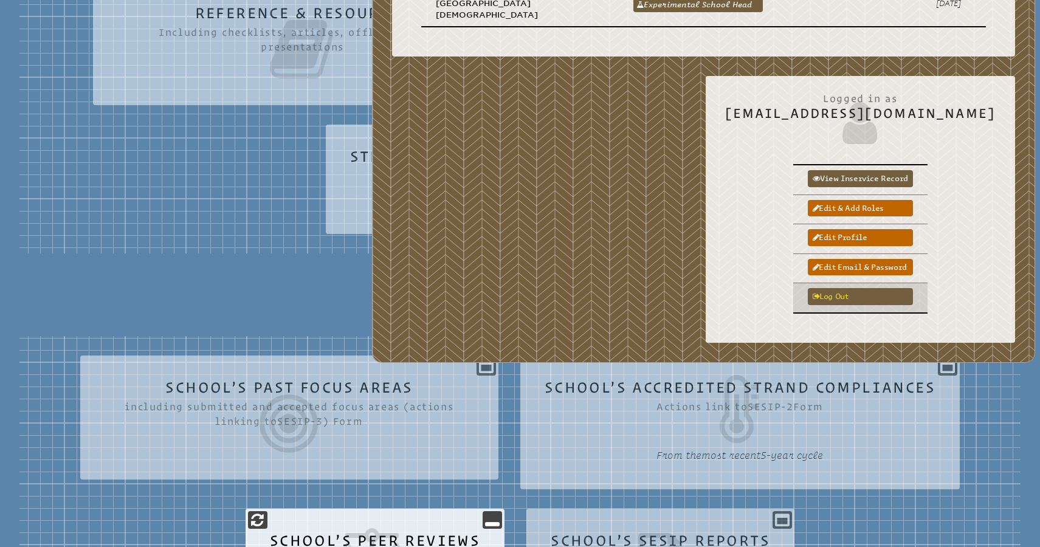
click at [866, 288] on link "Log out" at bounding box center [860, 296] width 105 height 16
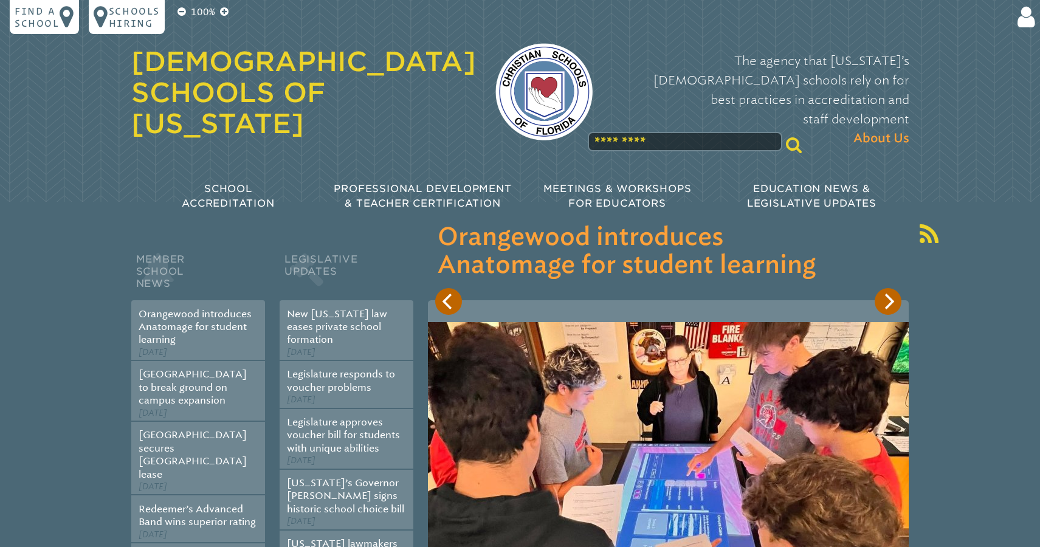
type input "**********"
click at [1023, 22] on icon at bounding box center [1024, 17] width 22 height 24
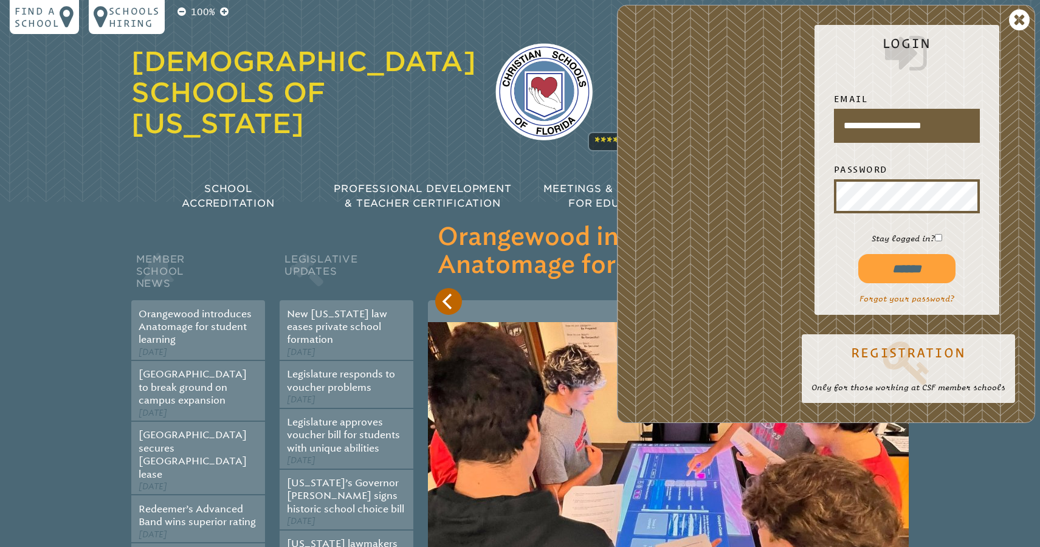
click at [908, 277] on input "******" at bounding box center [907, 268] width 97 height 29
type input "**********"
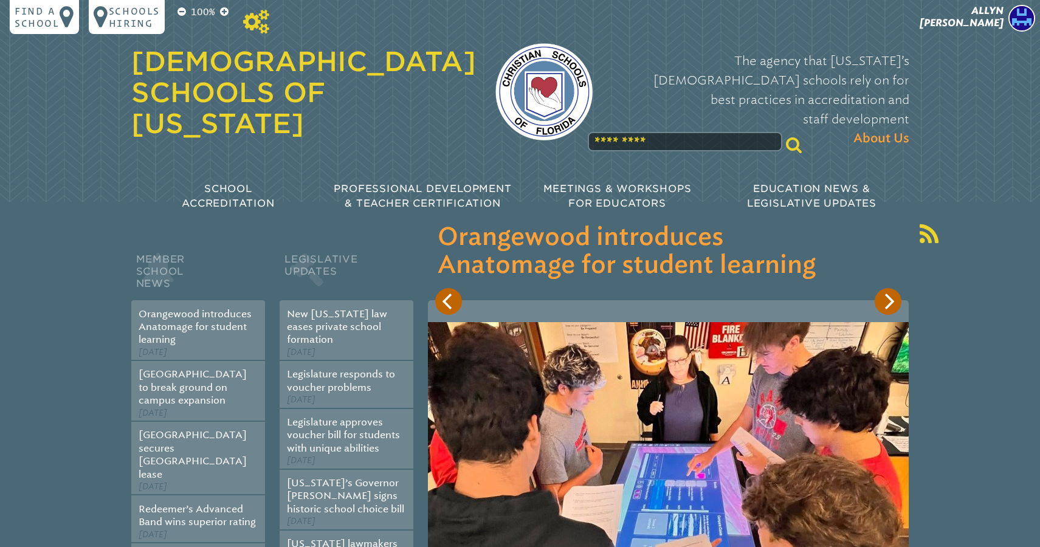
click at [254, 21] on icon at bounding box center [256, 22] width 26 height 24
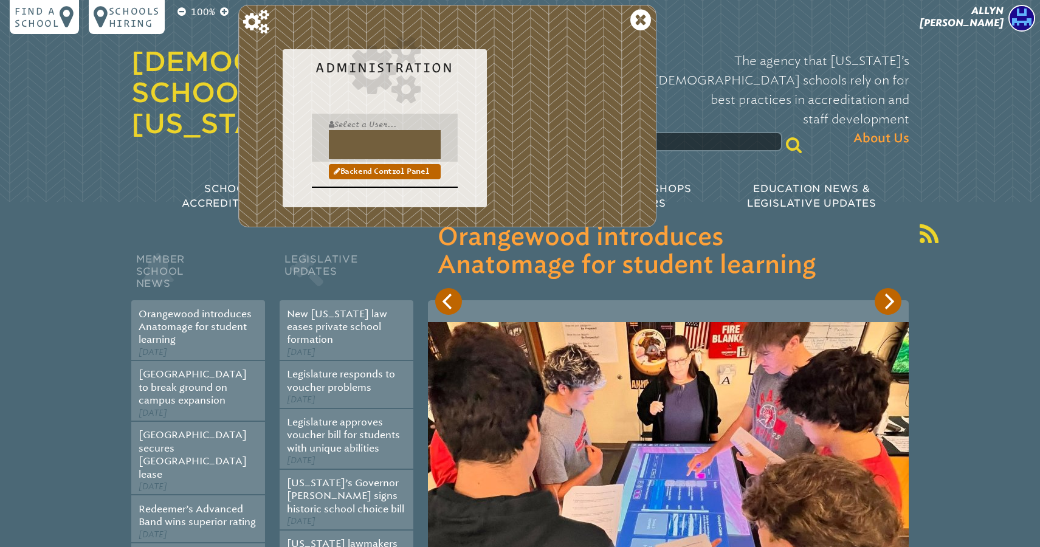
click at [354, 140] on input "text" at bounding box center [385, 144] width 112 height 29
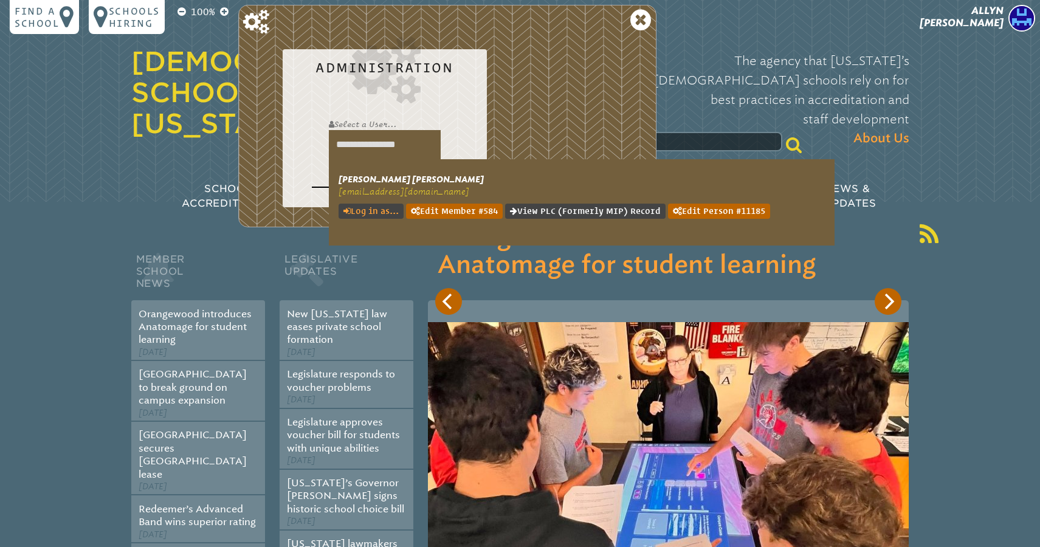
type input "**********"
click at [372, 207] on link "Log in as..." at bounding box center [371, 211] width 65 height 15
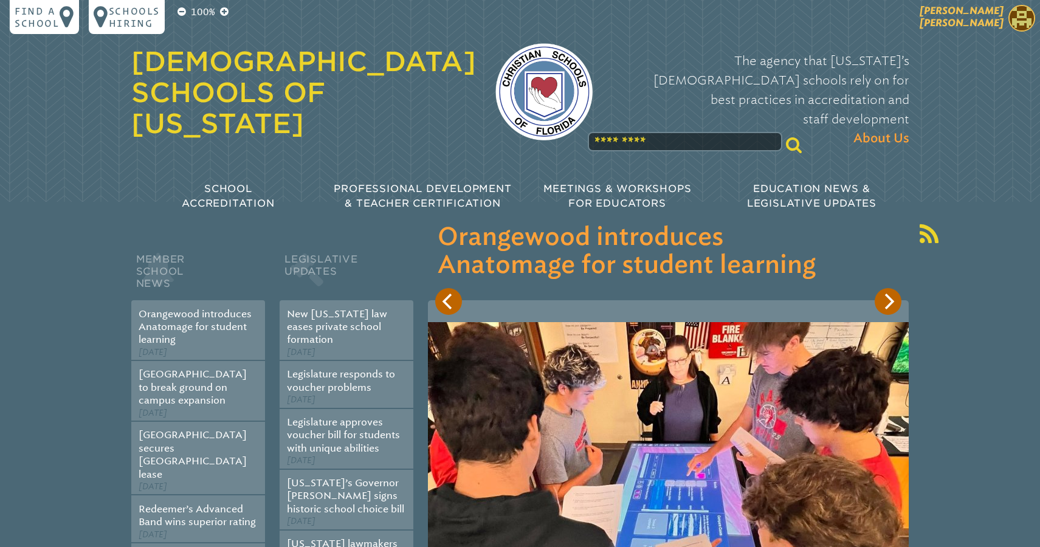
click at [987, 10] on span "[PERSON_NAME]" at bounding box center [962, 17] width 84 height 24
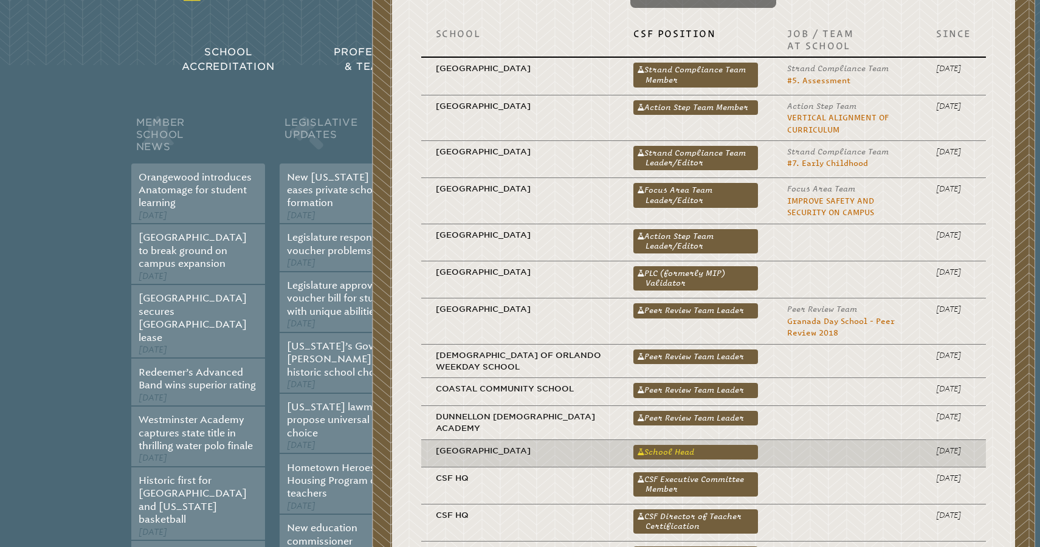
click at [683, 460] on link "School Head" at bounding box center [696, 452] width 125 height 15
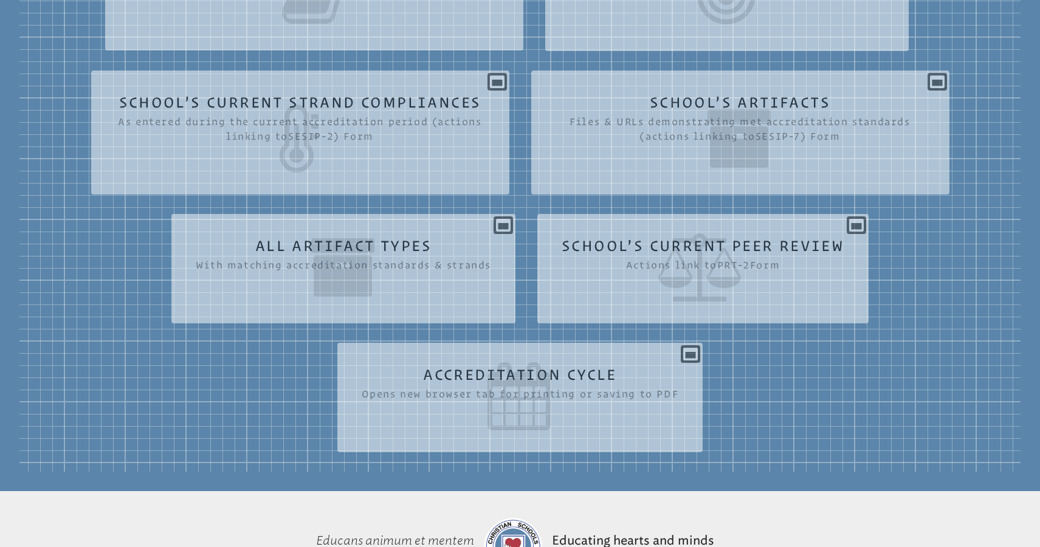
scroll to position [488, 0]
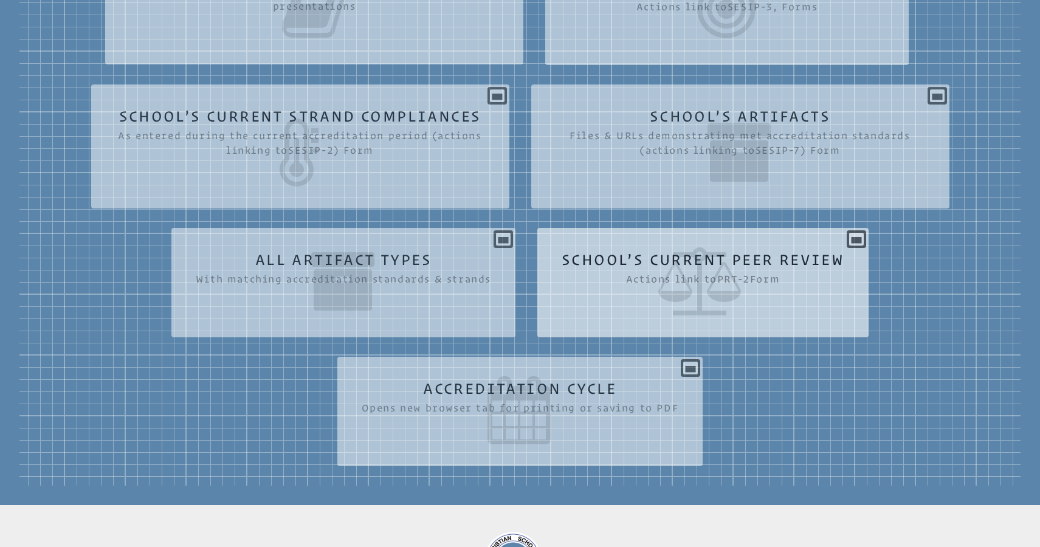
click at [796, 252] on icon at bounding box center [703, 281] width 283 height 68
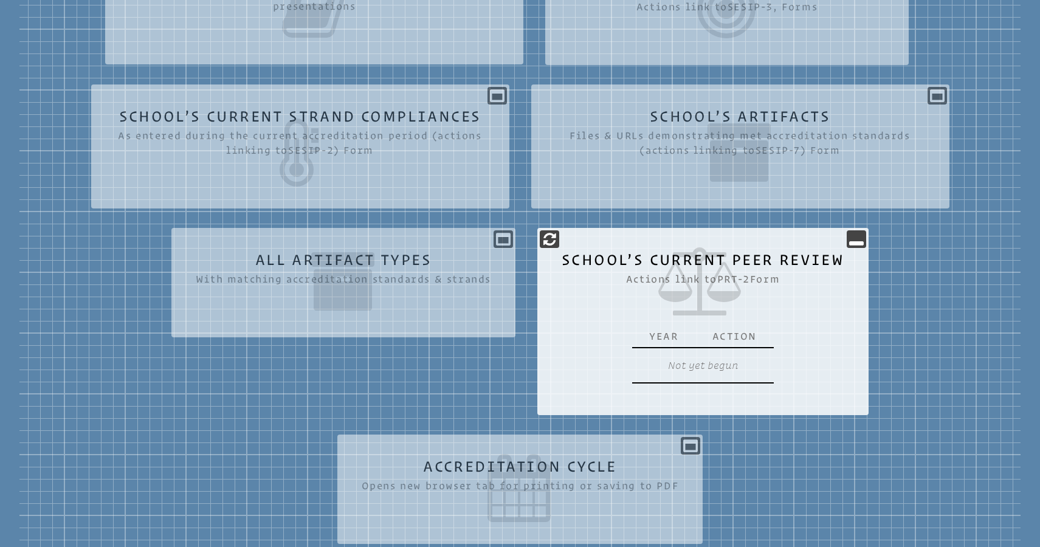
click at [796, 252] on icon at bounding box center [703, 281] width 283 height 68
click at [863, 238] on icon at bounding box center [856, 239] width 15 height 15
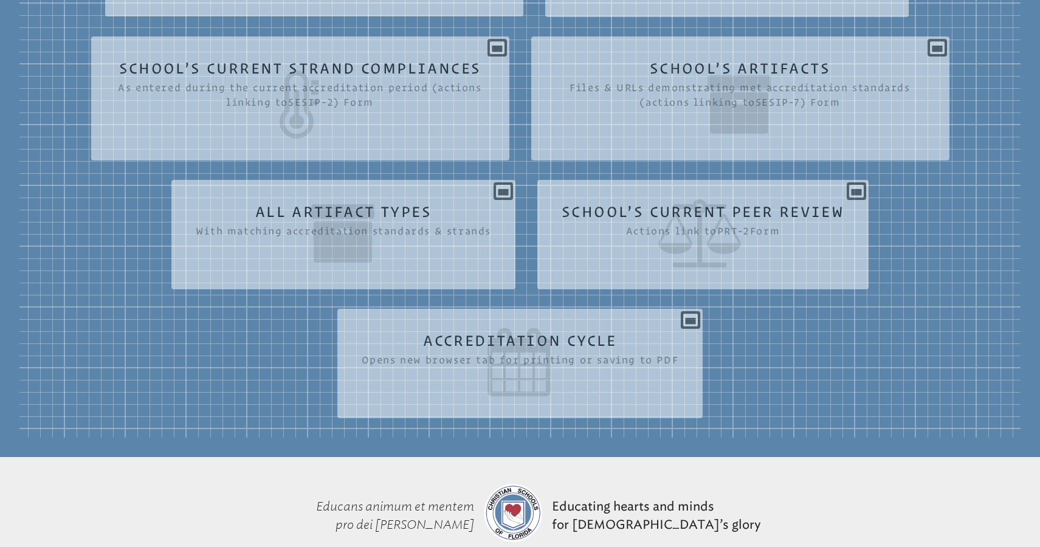
scroll to position [536, 0]
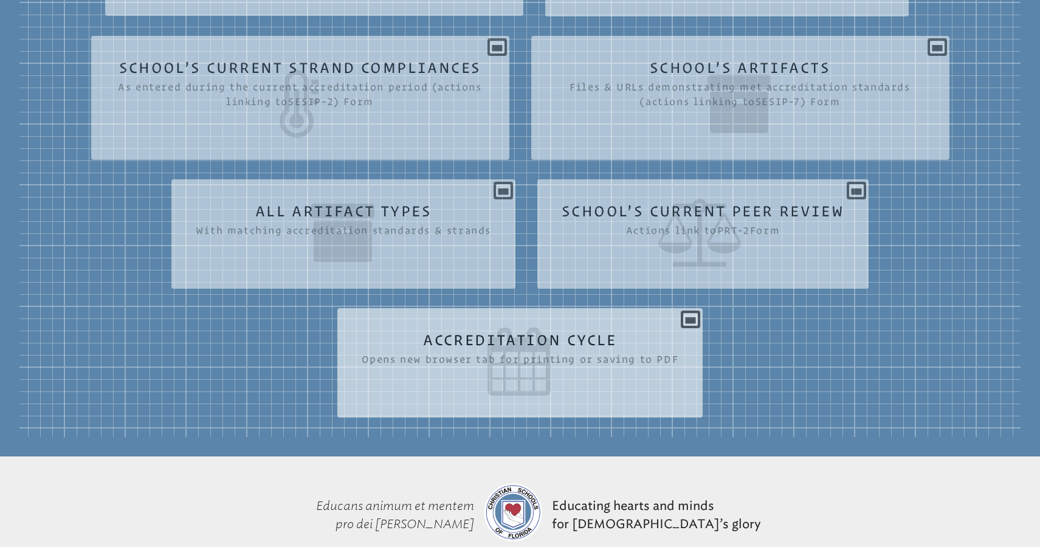
click at [562, 347] on icon at bounding box center [520, 362] width 317 height 68
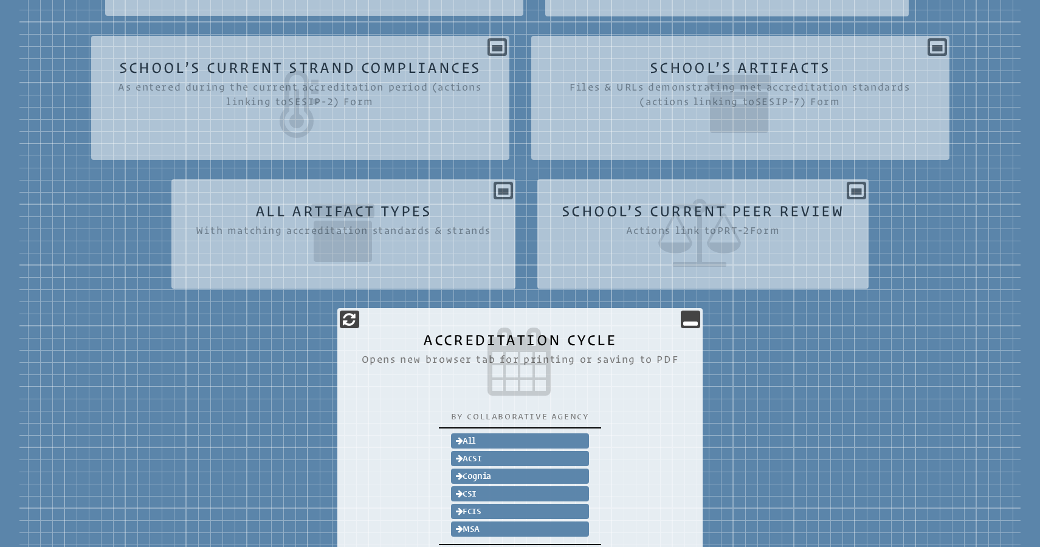
click at [562, 347] on icon at bounding box center [520, 362] width 317 height 68
click at [690, 317] on icon at bounding box center [690, 319] width 15 height 15
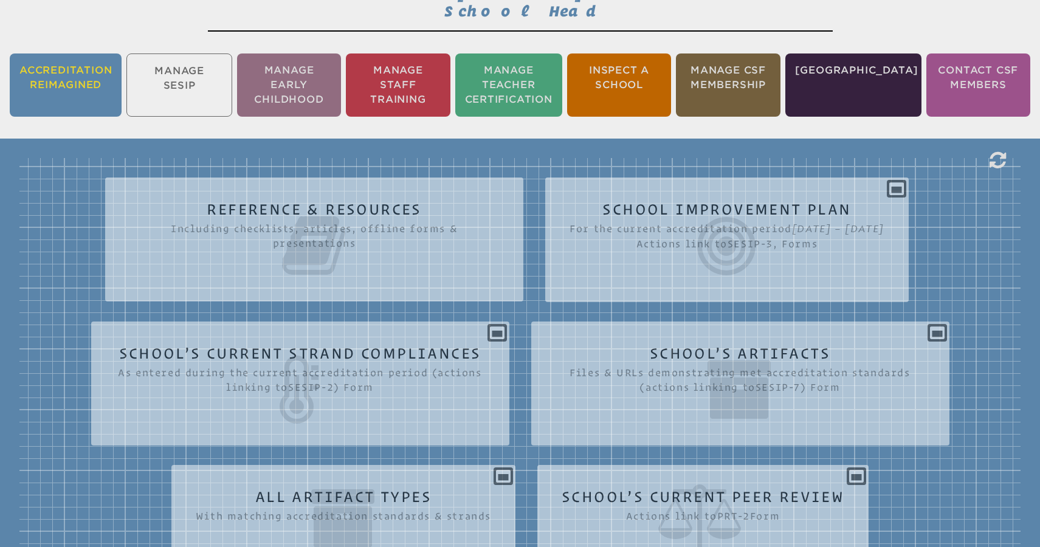
click at [72, 84] on li "Accreditation Reimagined" at bounding box center [66, 85] width 112 height 63
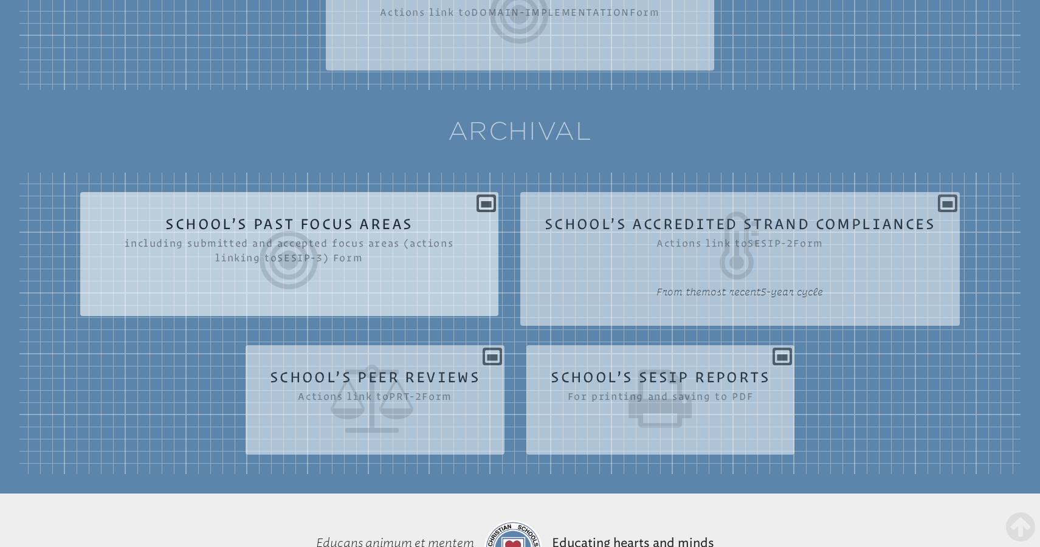
scroll to position [613, 0]
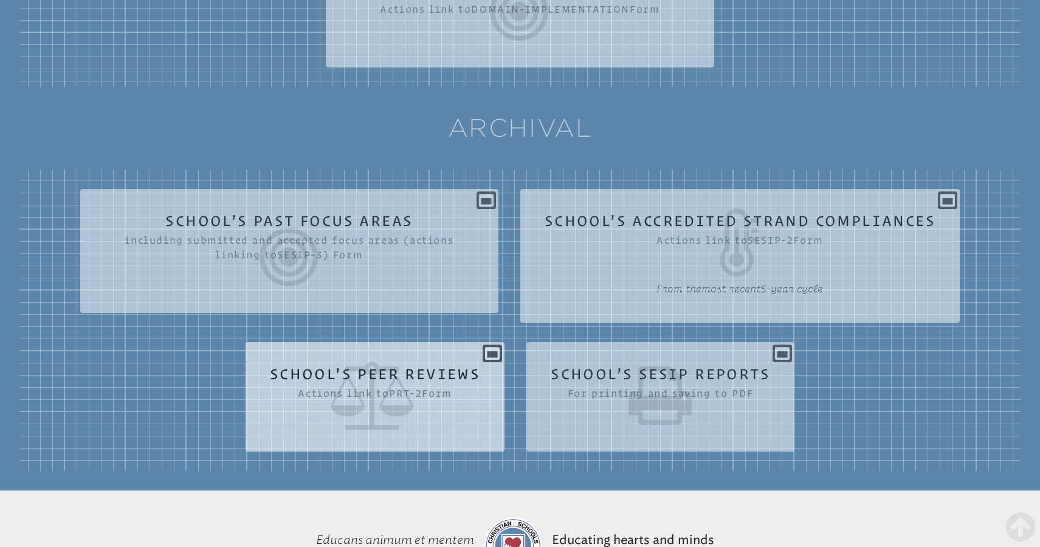
click at [421, 379] on icon at bounding box center [375, 396] width 210 height 68
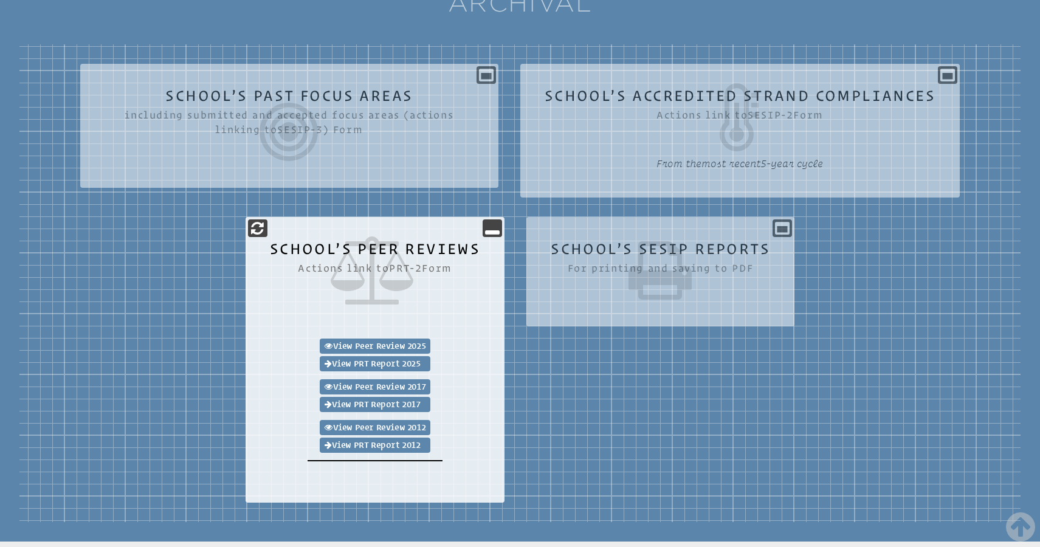
scroll to position [820, 0]
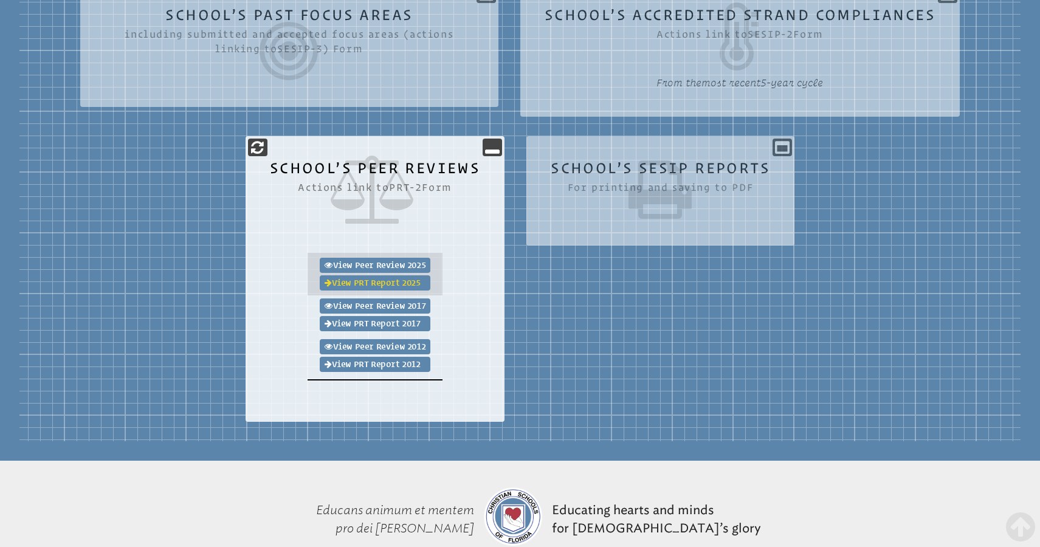
click at [372, 286] on link "View PRT Report 2025" at bounding box center [375, 282] width 111 height 15
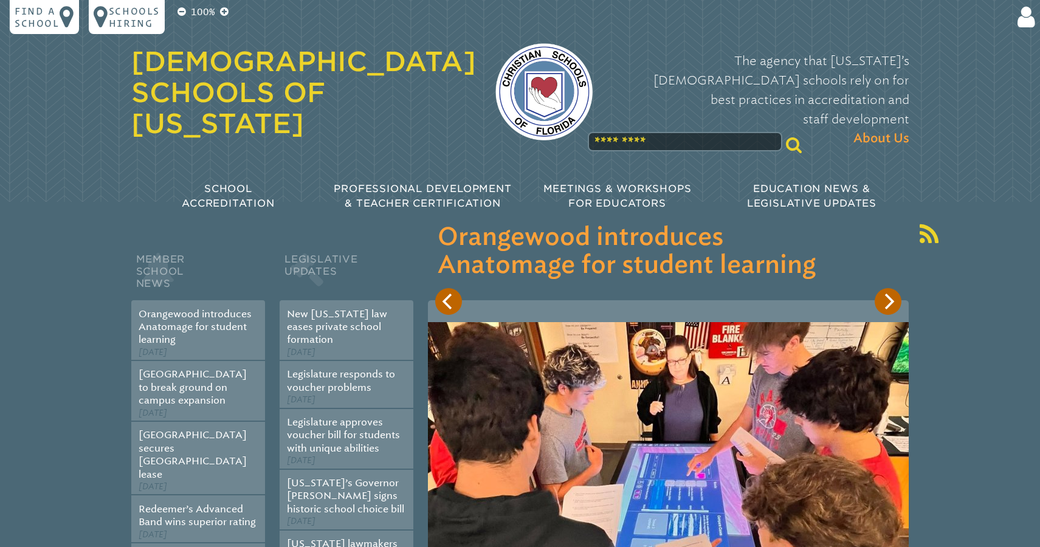
scroll to position [111, 0]
type input "**********"
click at [1034, 19] on icon at bounding box center [1024, 17] width 22 height 24
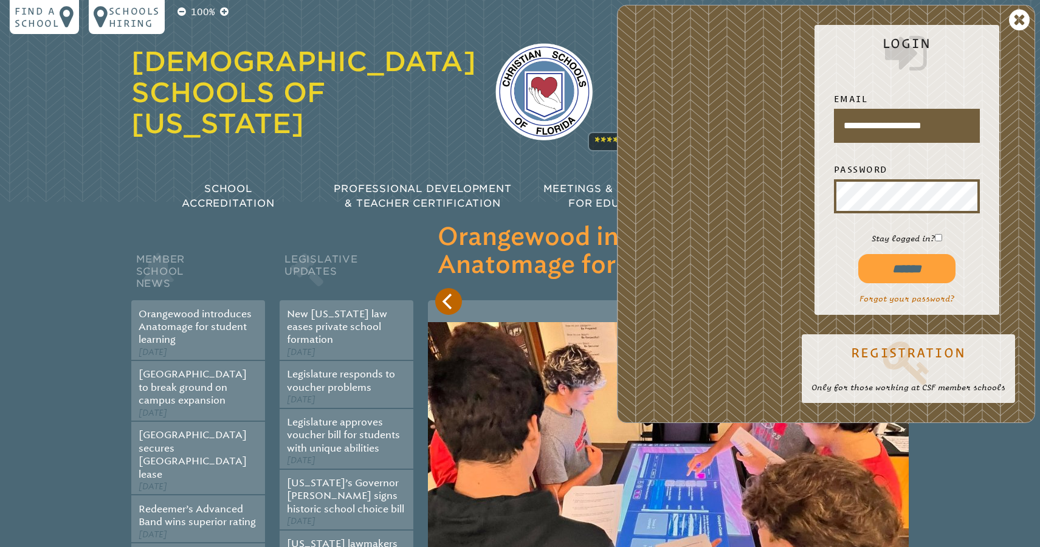
click at [913, 266] on input "******" at bounding box center [907, 268] width 97 height 29
type input "**********"
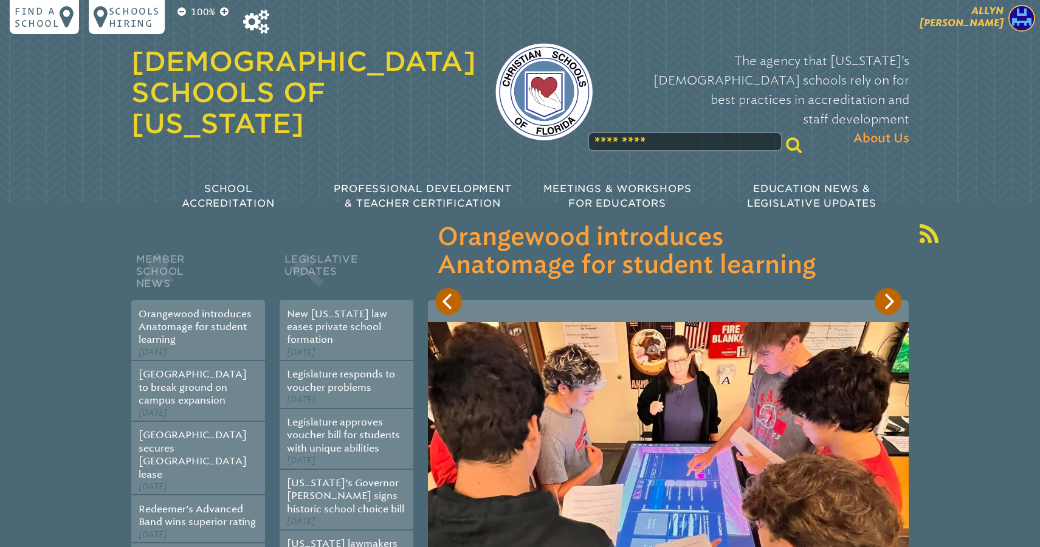
click at [981, 12] on span "[PERSON_NAME]" at bounding box center [962, 17] width 84 height 24
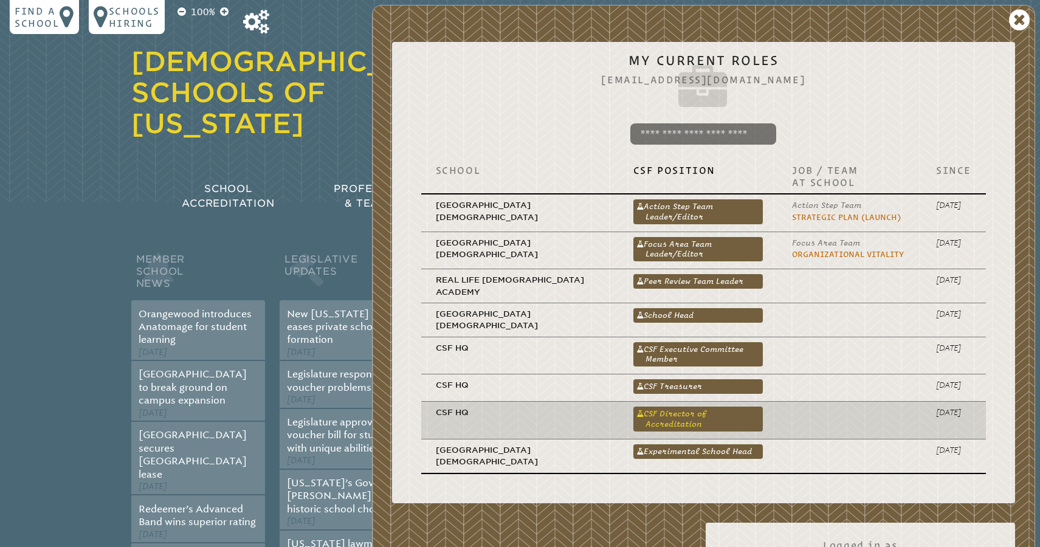
click at [680, 407] on link "CSF Director of Accreditation" at bounding box center [699, 419] width 130 height 24
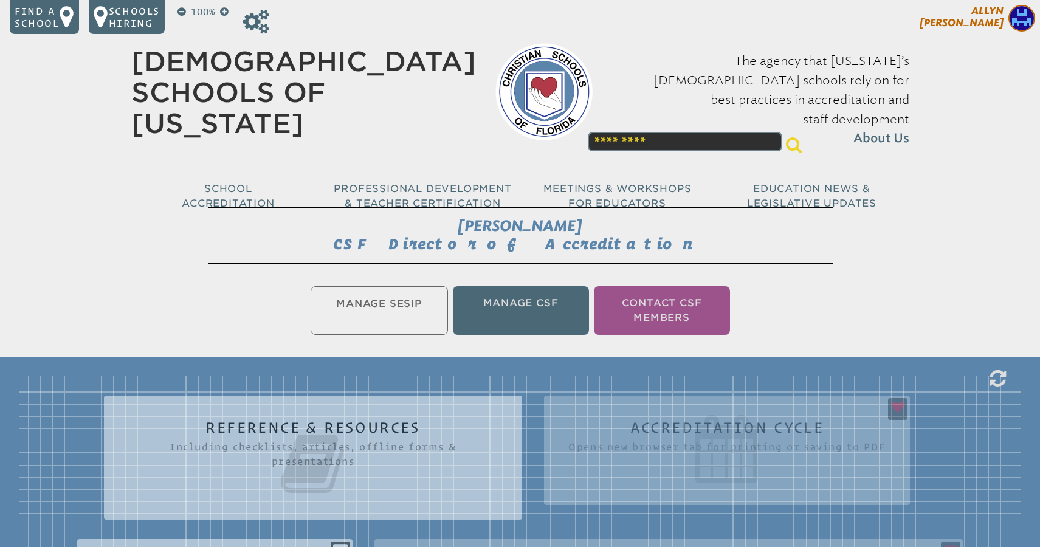
click at [981, 13] on span "[PERSON_NAME]" at bounding box center [962, 17] width 84 height 24
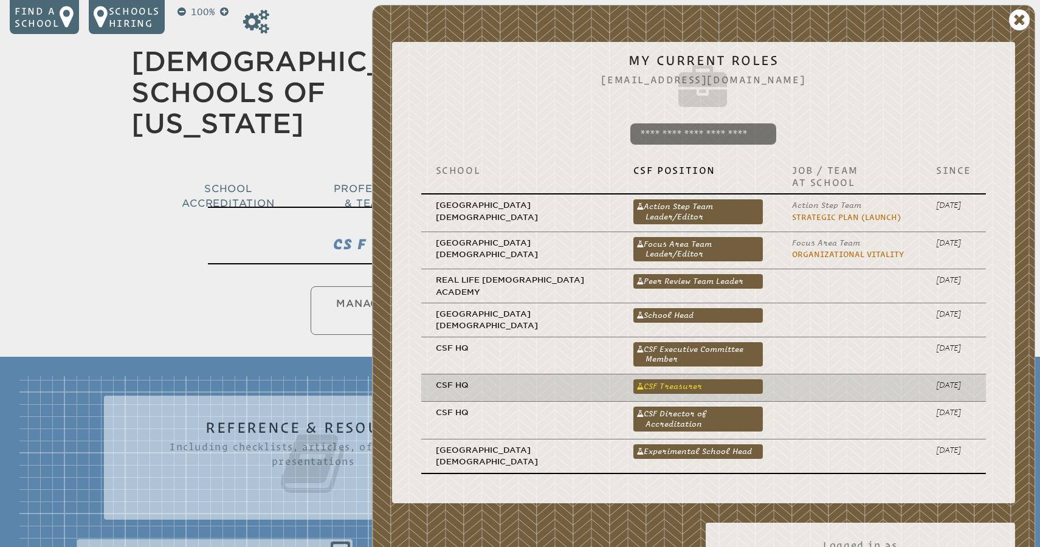
click at [659, 379] on link "CSF Treasurer" at bounding box center [699, 386] width 130 height 15
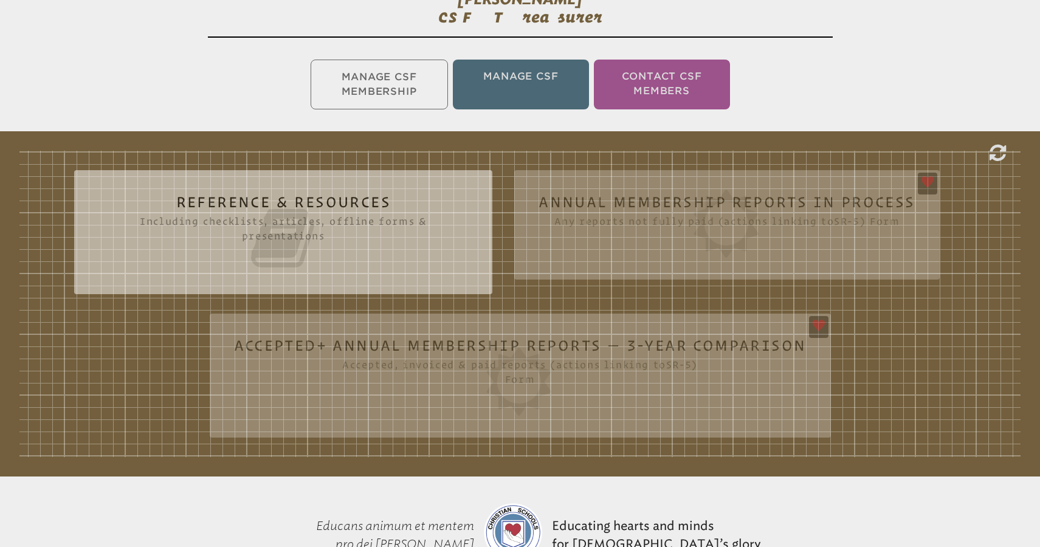
scroll to position [229, 0]
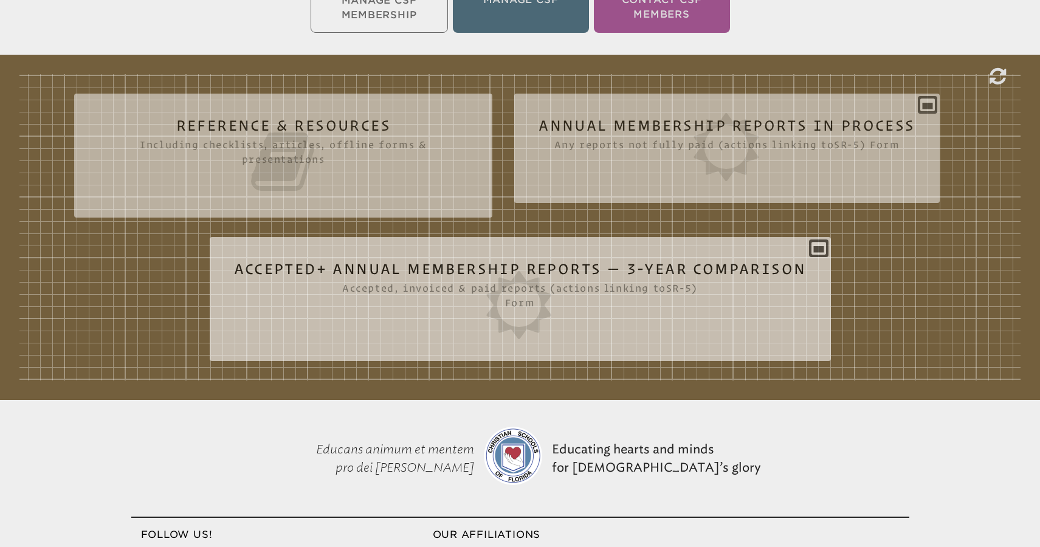
click at [740, 268] on h2 "Accepted+ Annual Membership Reports — 3-Year Comparison Accepted, invoiced & pa…" at bounding box center [520, 300] width 573 height 78
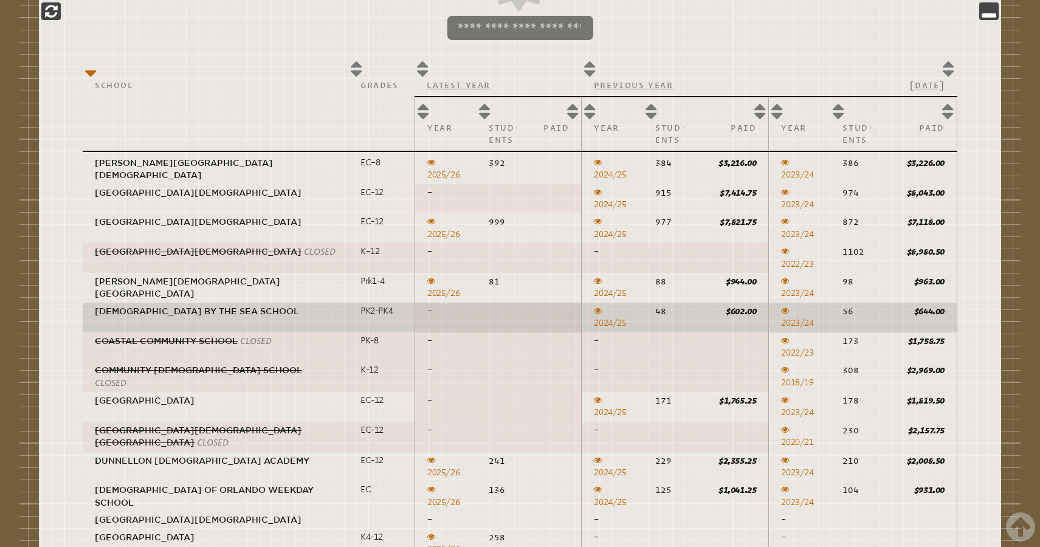
scroll to position [621, 0]
